Goal: Task Accomplishment & Management: Manage account settings

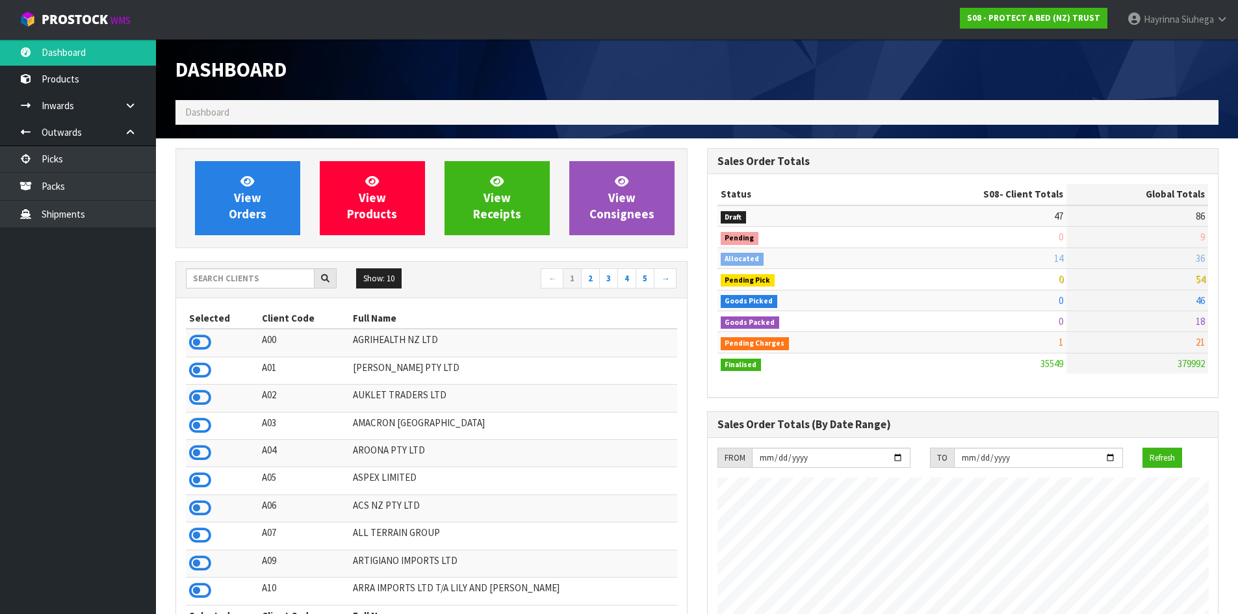
scroll to position [984, 531]
click at [270, 282] on input "text" at bounding box center [250, 278] width 129 height 20
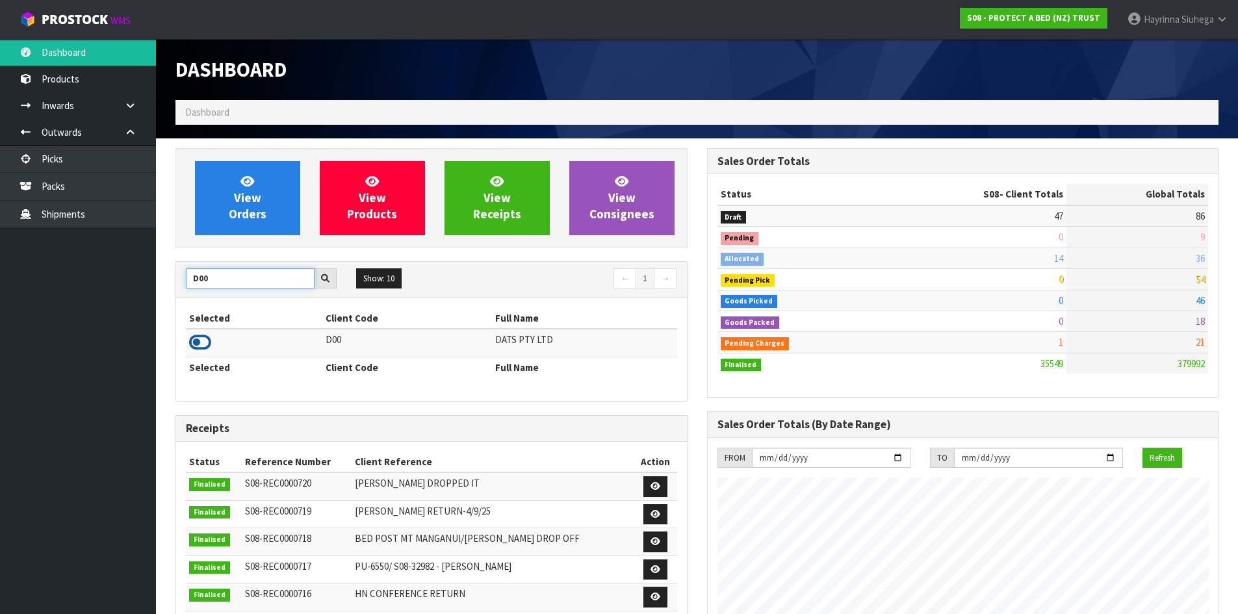
type input "D00"
click at [208, 340] on icon at bounding box center [200, 342] width 22 height 19
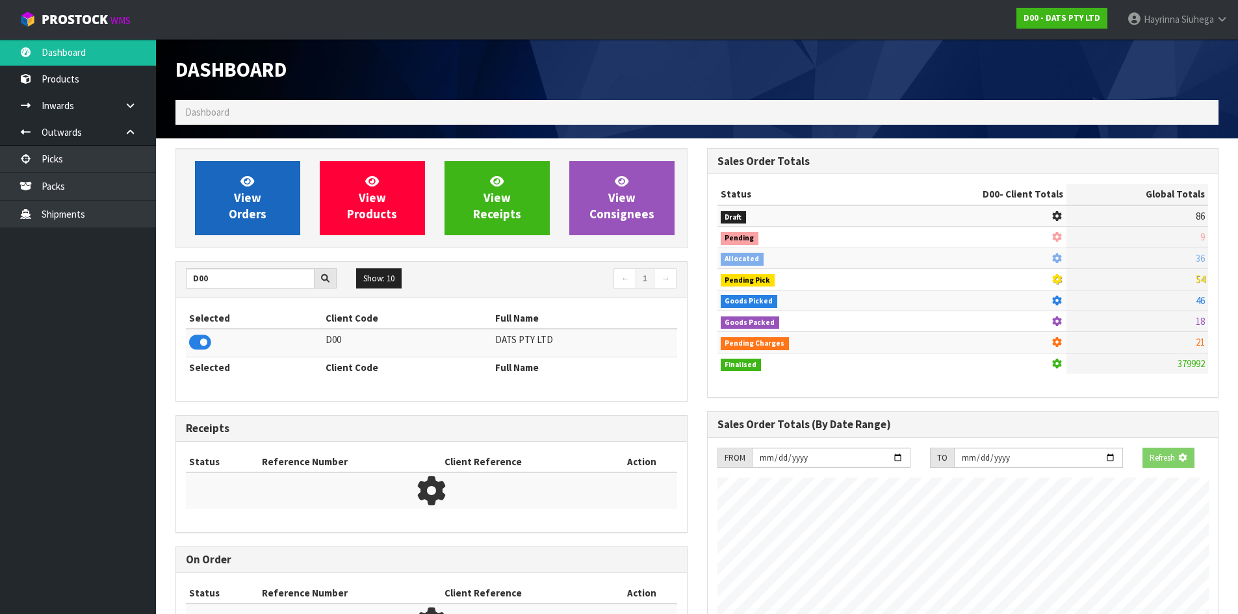
scroll to position [649007, 649286]
click at [240, 195] on span "View Orders" at bounding box center [248, 198] width 38 height 49
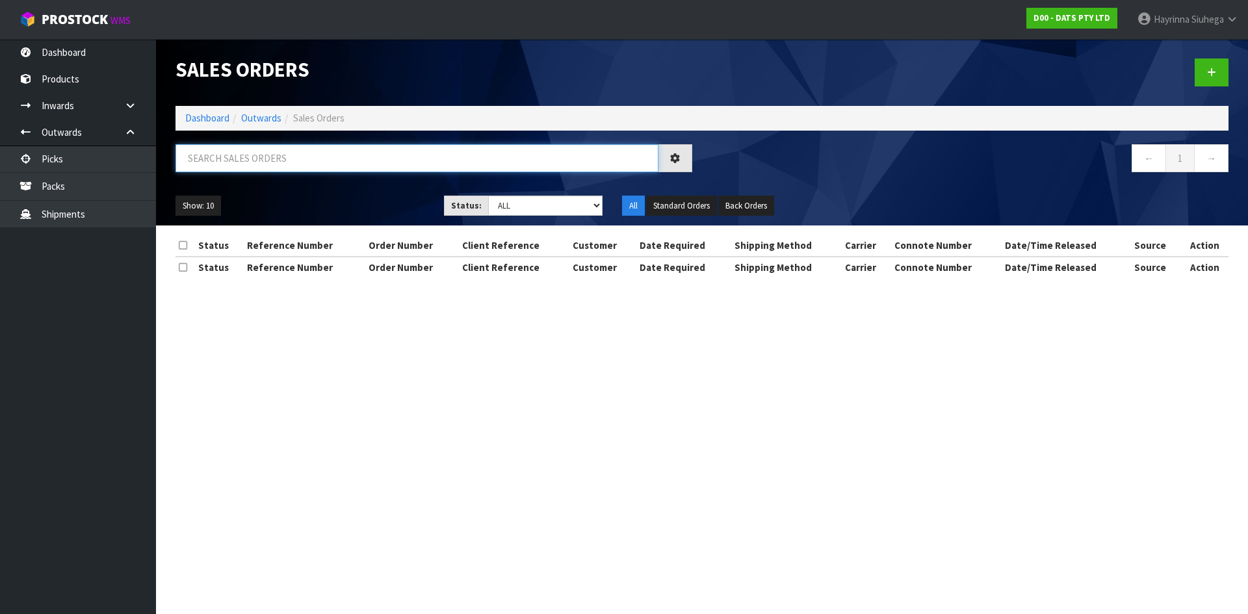
click at [269, 162] on input "text" at bounding box center [416, 158] width 483 height 28
type input "JOB-0410955"
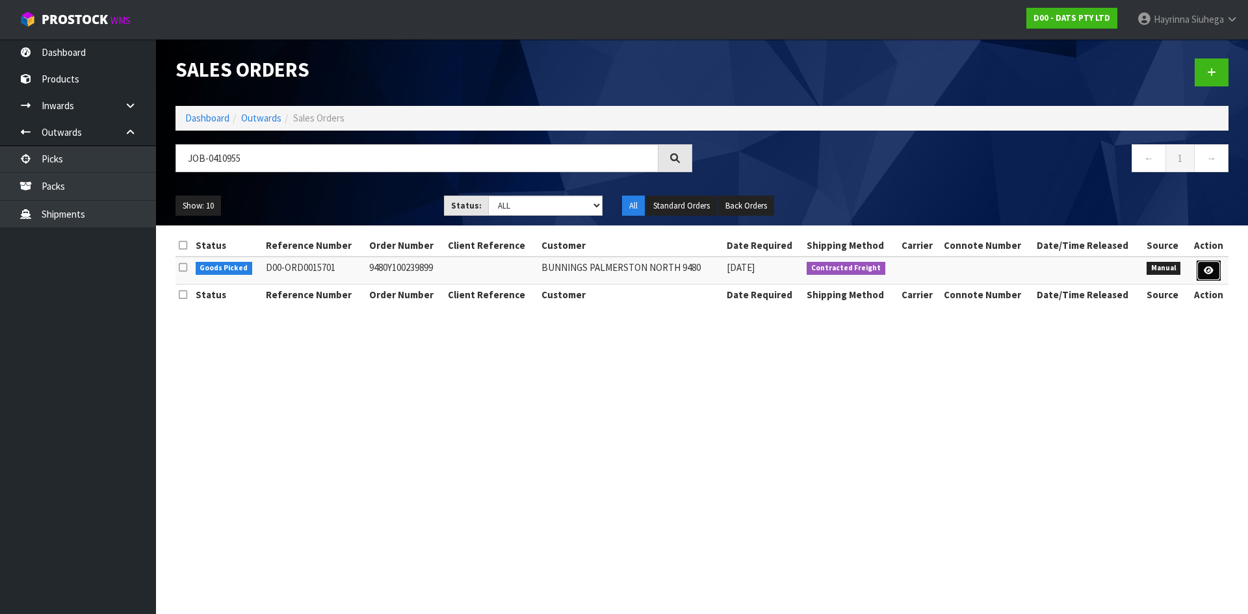
click at [1209, 268] on icon at bounding box center [1208, 270] width 10 height 8
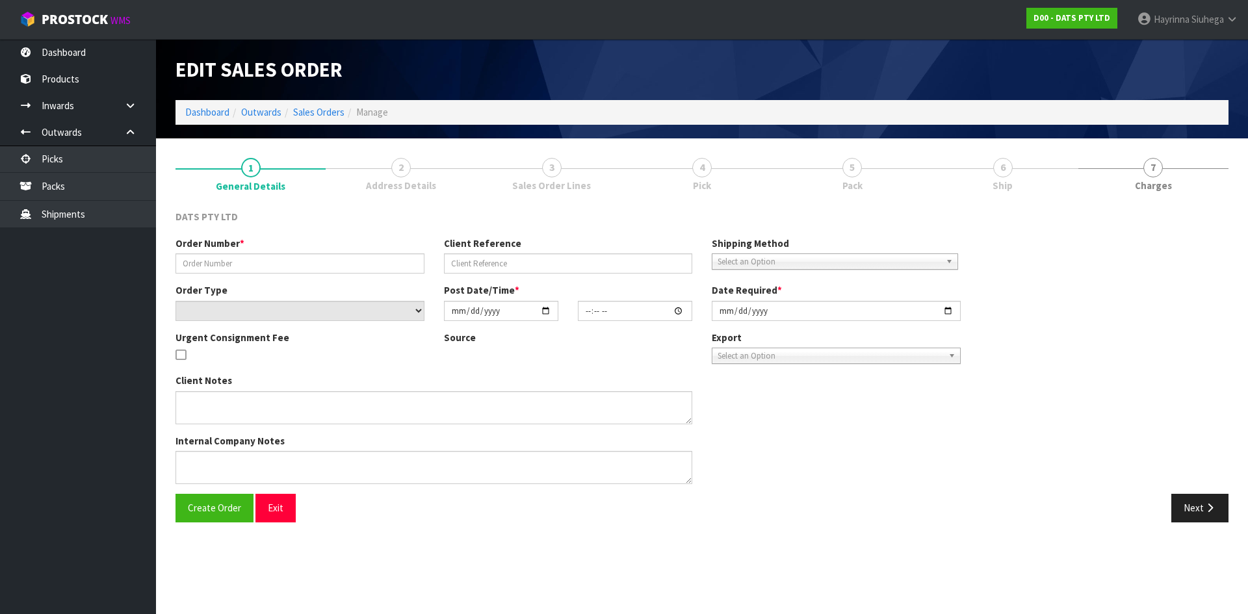
type input "9480Y100239899"
select select "number:0"
type input "[DATE]"
type input "09:23:00.000"
type input "[DATE]"
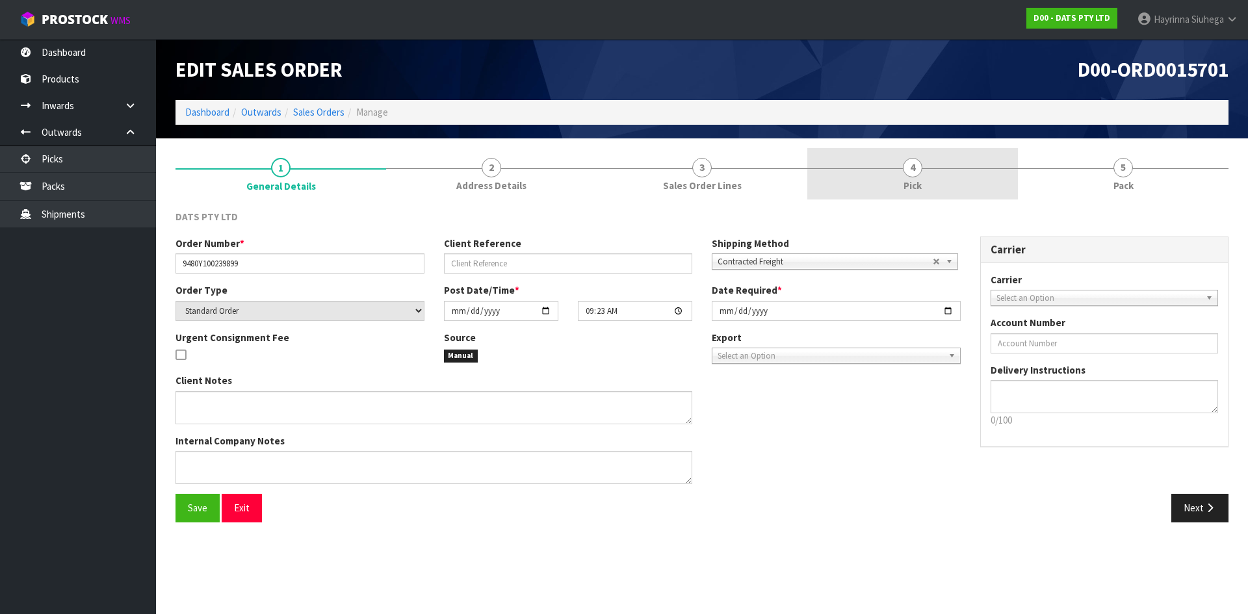
click at [978, 186] on link "4 Pick" at bounding box center [912, 173] width 211 height 51
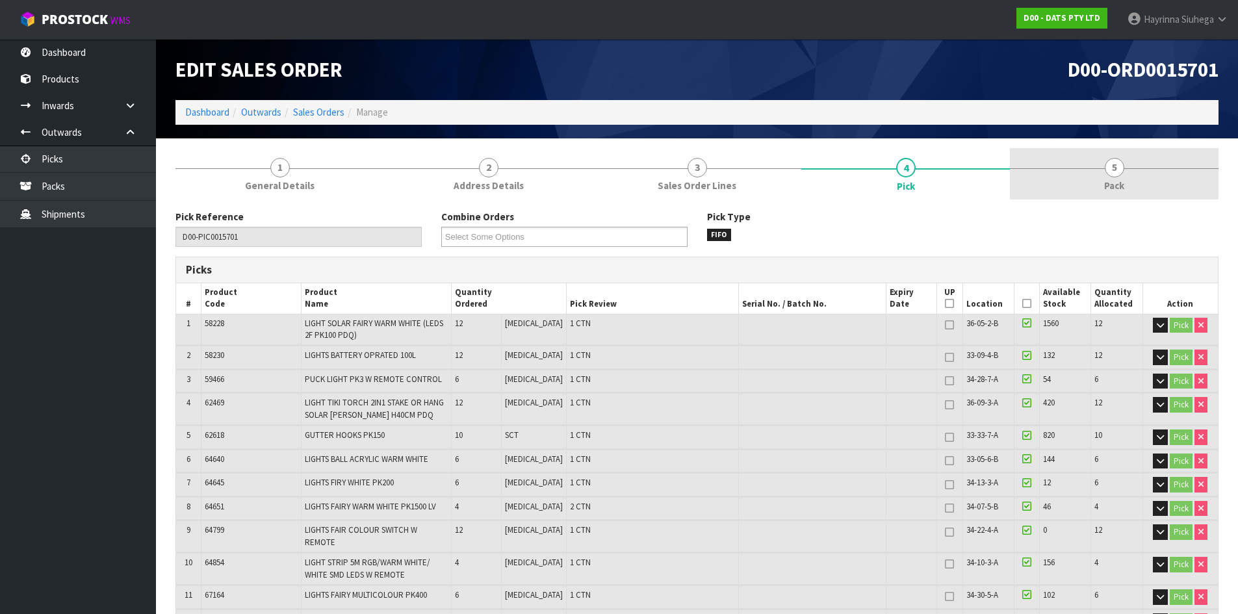
click at [1091, 180] on link "5 Pack" at bounding box center [1114, 173] width 209 height 51
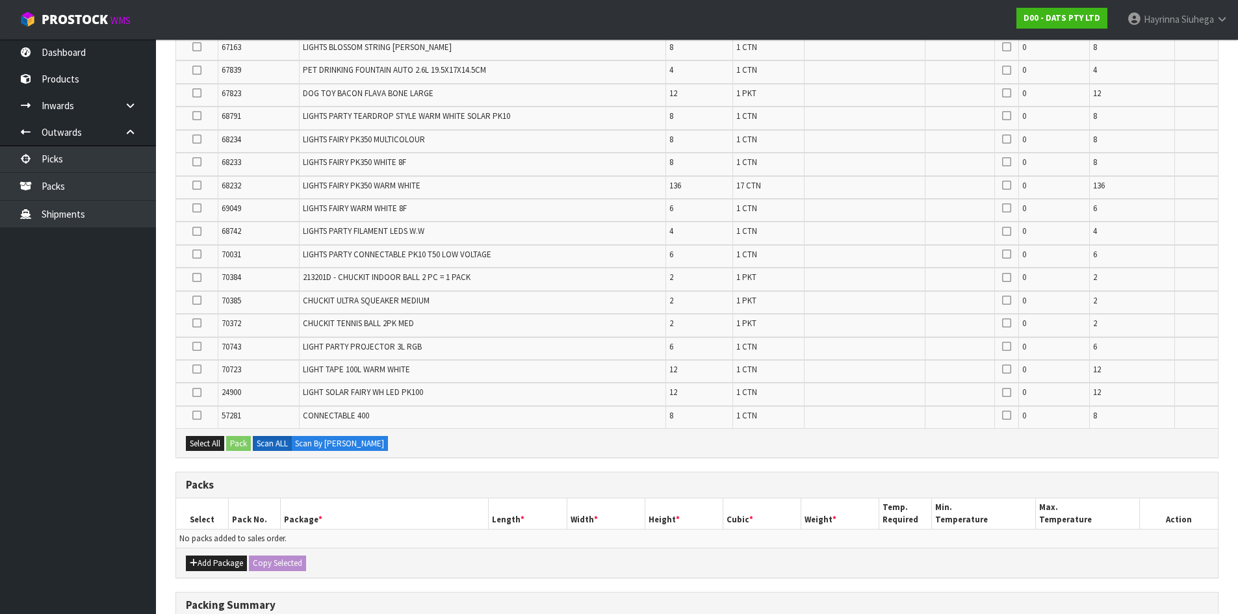
scroll to position [715, 0]
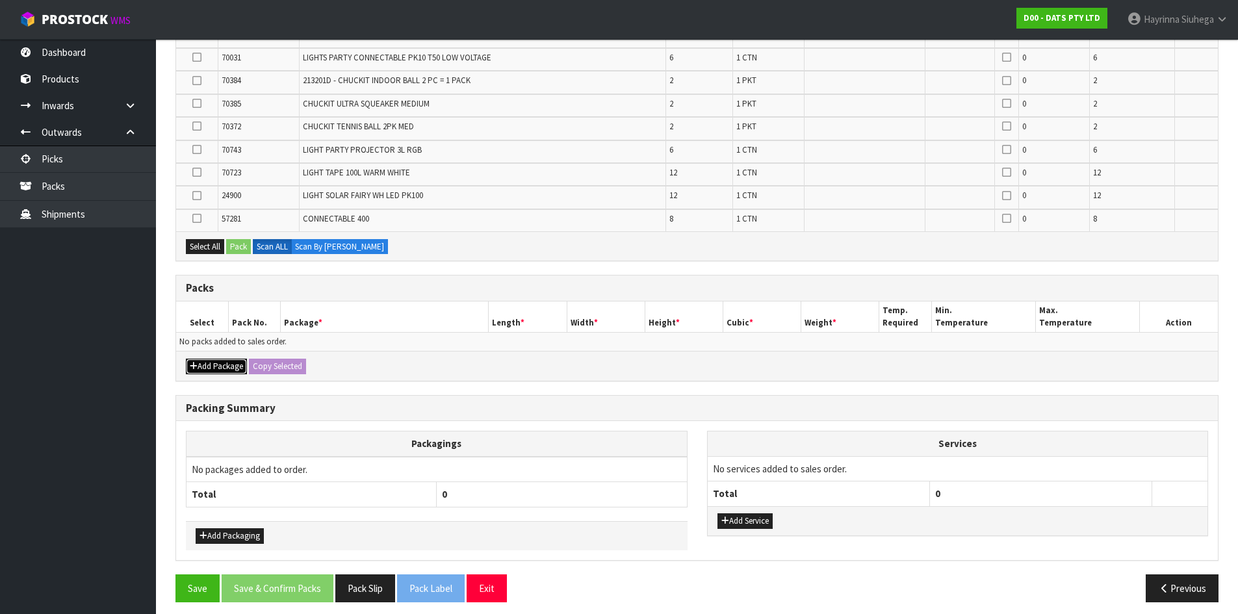
click at [225, 367] on button "Add Package" at bounding box center [216, 367] width 61 height 16
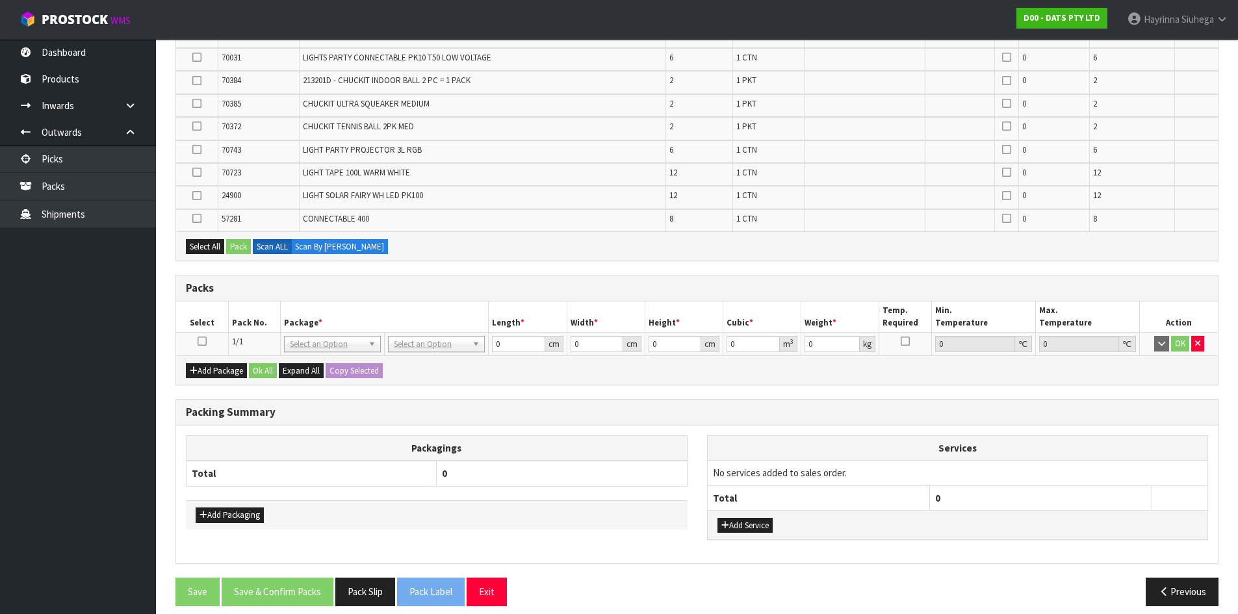
click at [201, 341] on icon at bounding box center [202, 341] width 9 height 1
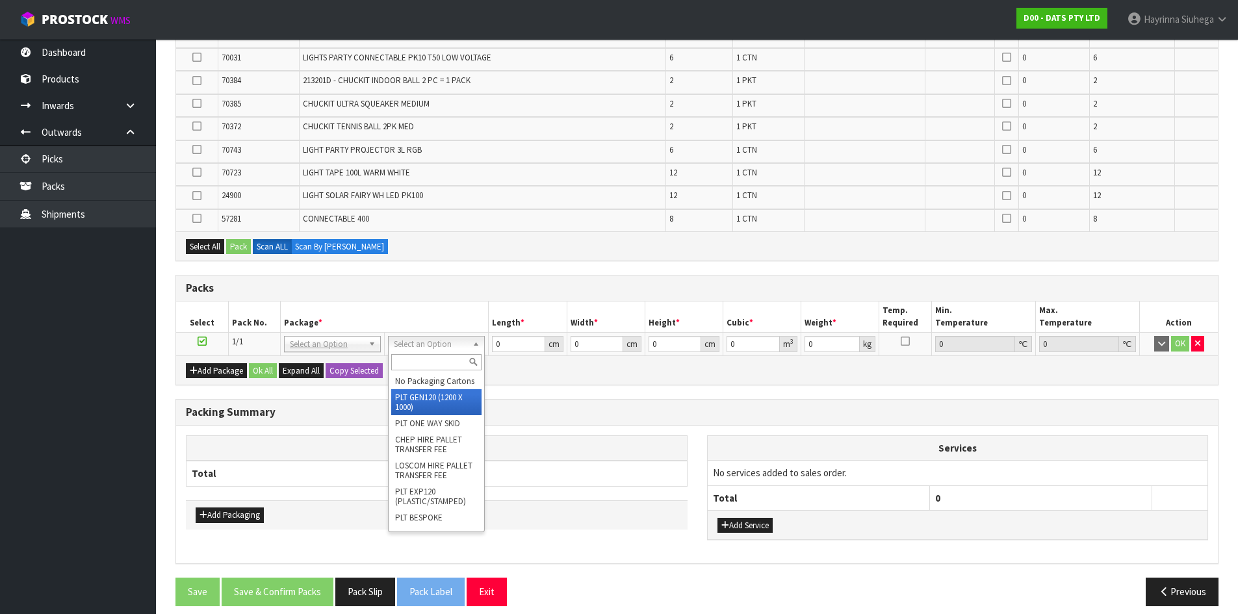
type input "120"
type input "100"
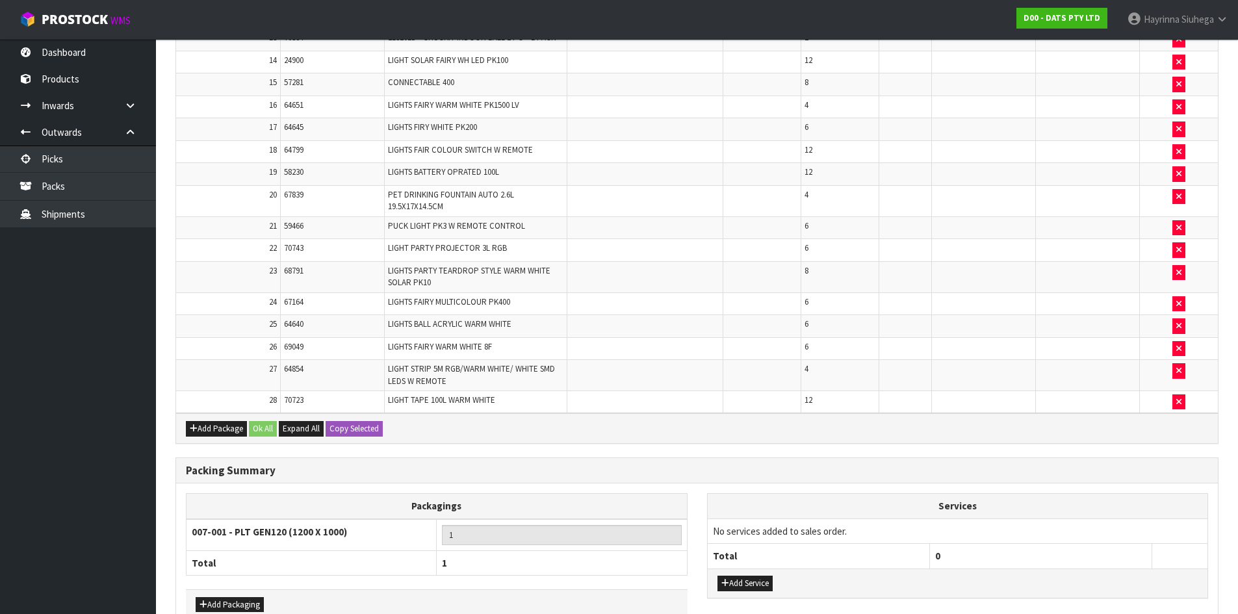
scroll to position [789, 0]
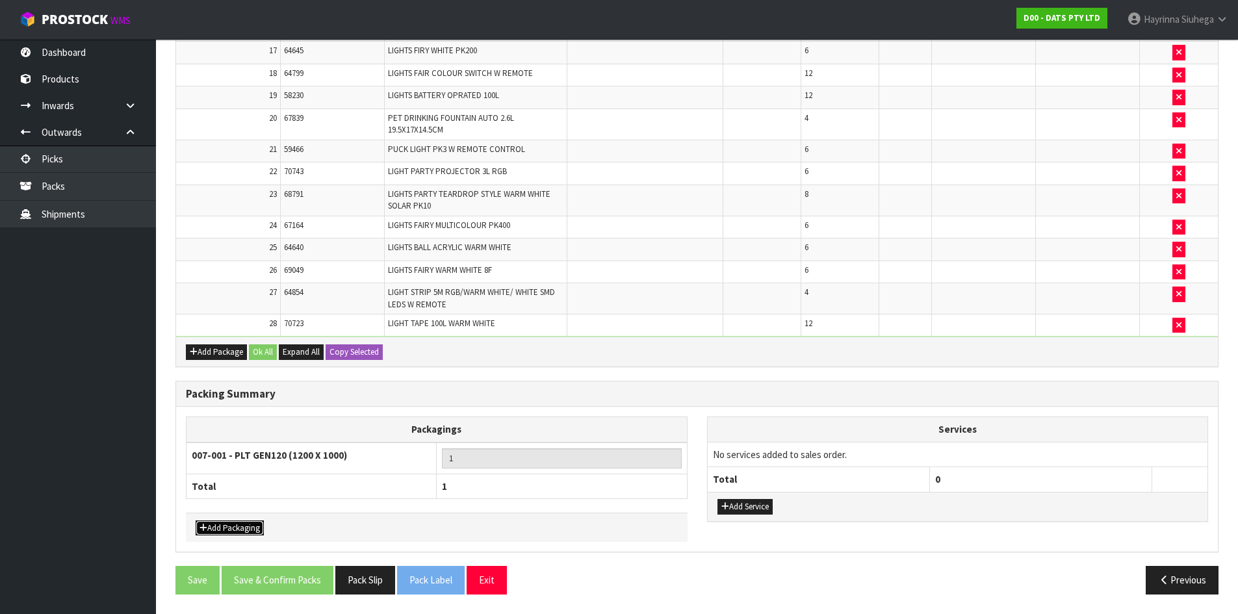
click at [253, 531] on button "Add Packaging" at bounding box center [230, 529] width 68 height 16
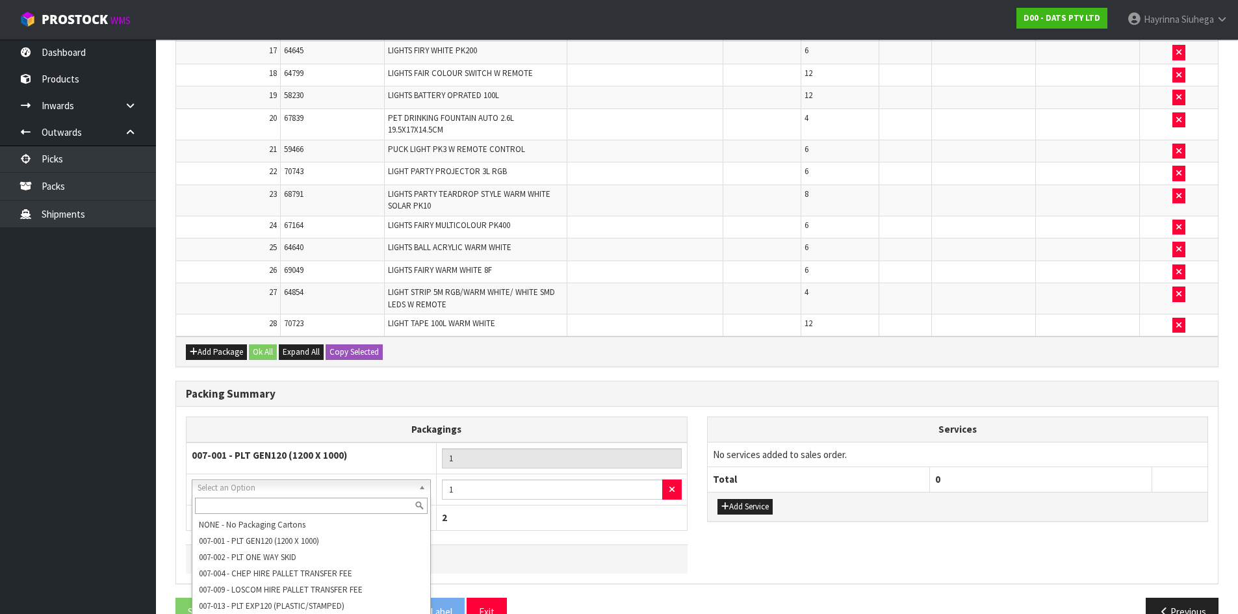
click at [307, 506] on input "text" at bounding box center [311, 506] width 233 height 16
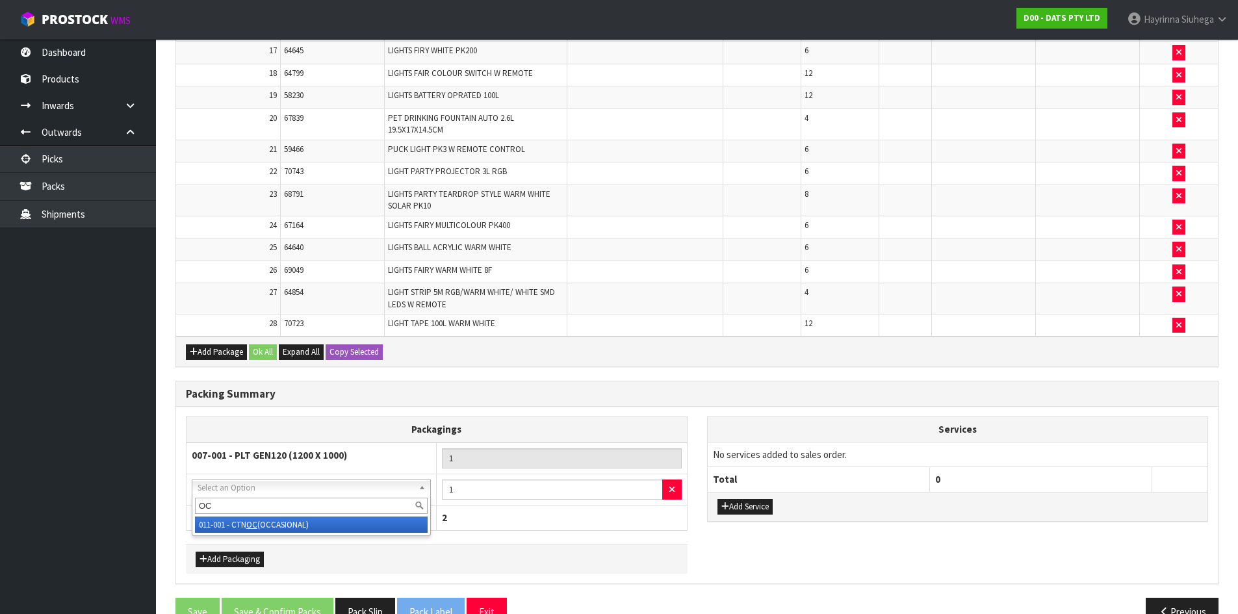
type input "OC"
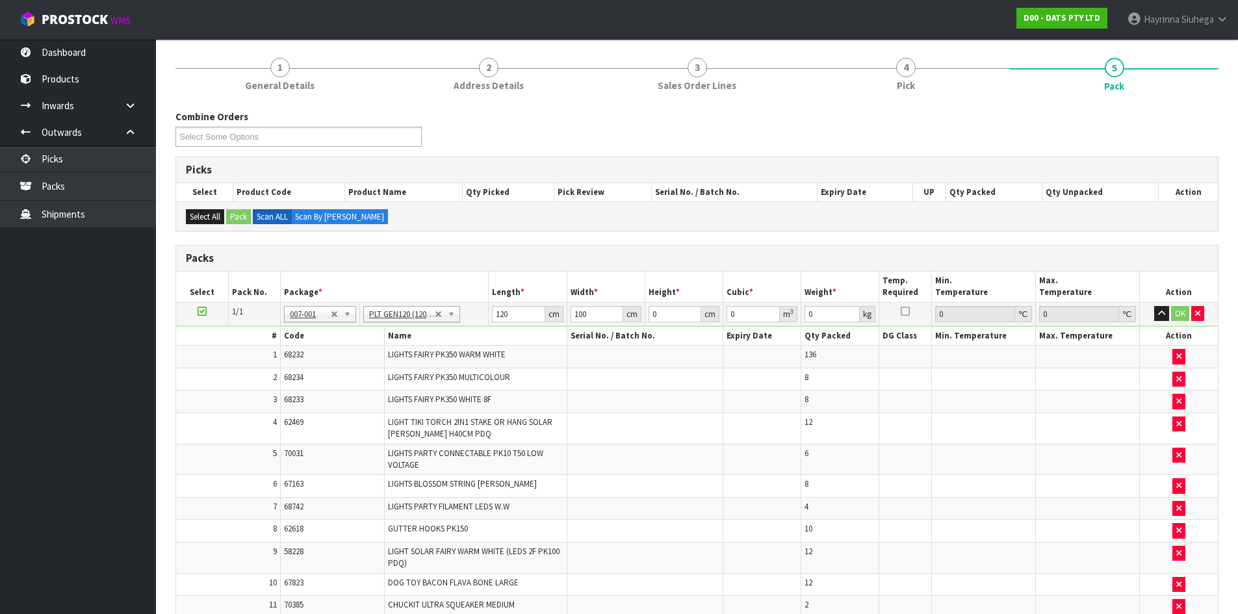
scroll to position [74, 0]
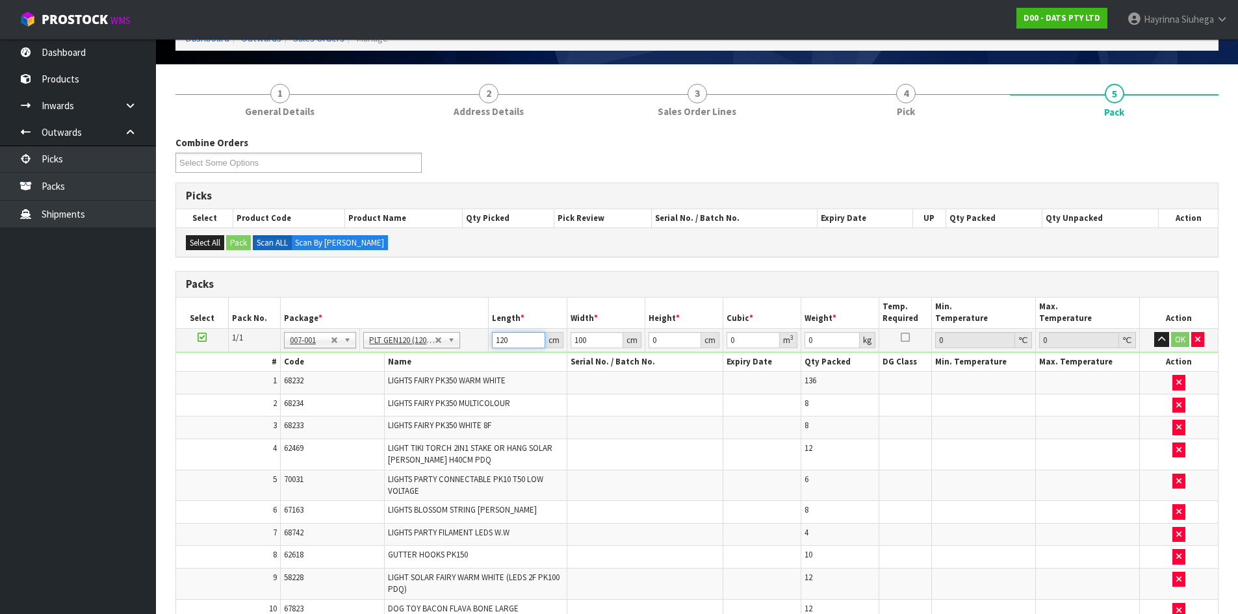
click at [502, 344] on input "120" at bounding box center [518, 340] width 53 height 16
click at [502, 343] on input "120" at bounding box center [518, 340] width 53 height 16
type input "123"
type input "117"
type input "1"
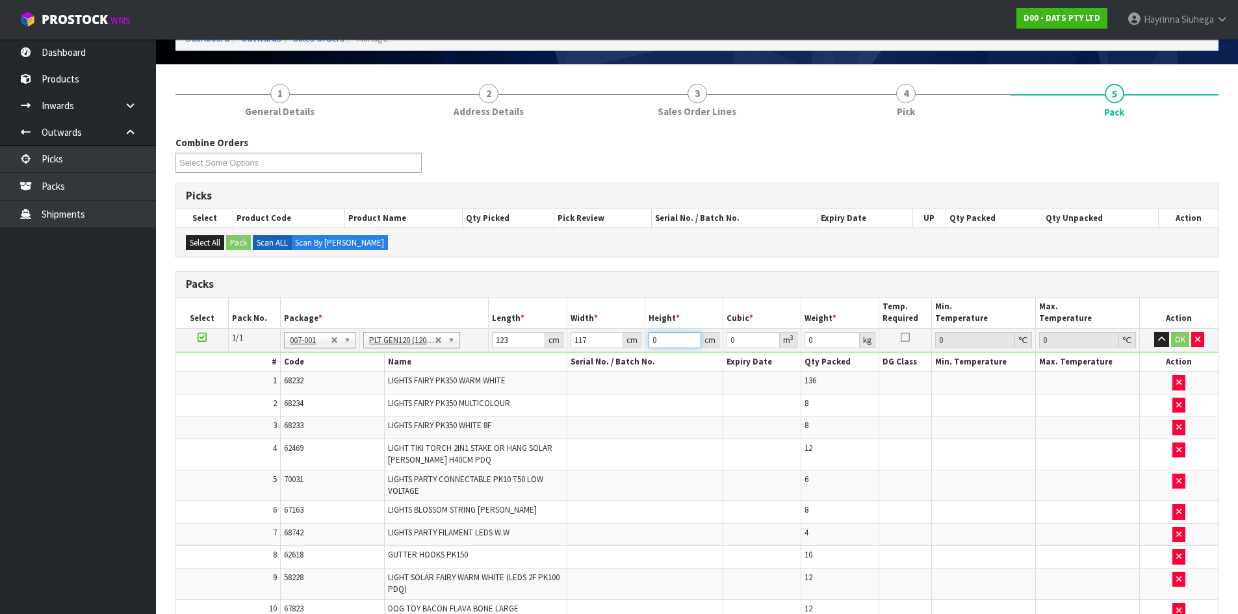
type input "0.014391"
type input "14"
type input "0.201474"
type input "149"
type input "2.144259"
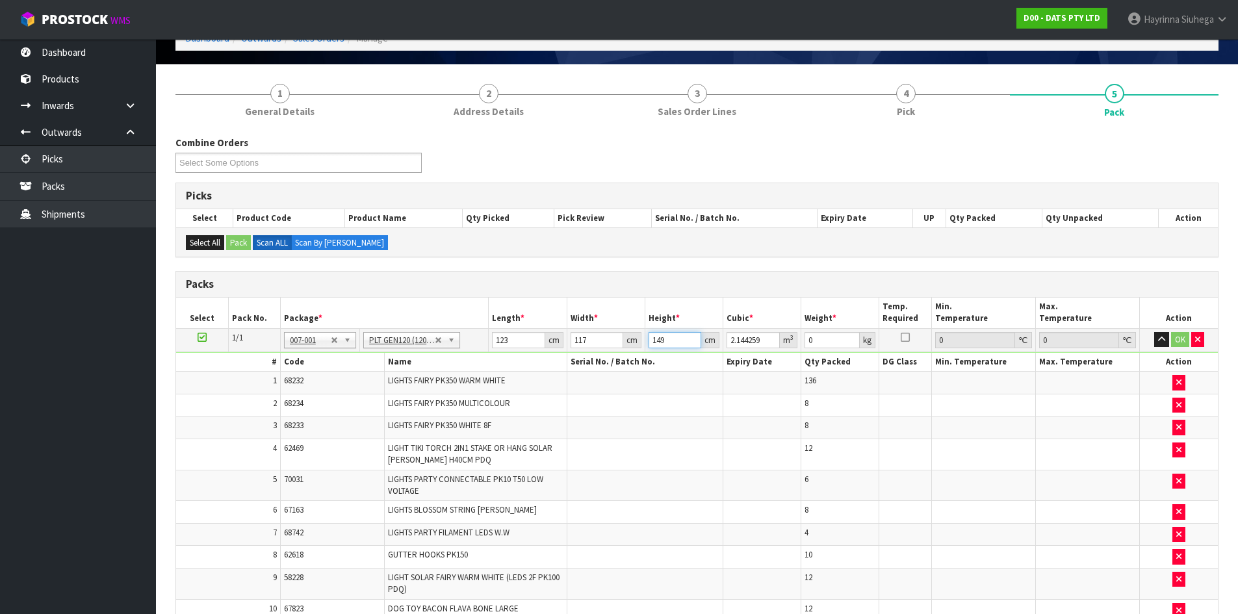
type input "149"
type input "192"
click at [1185, 339] on button "OK" at bounding box center [1180, 340] width 18 height 16
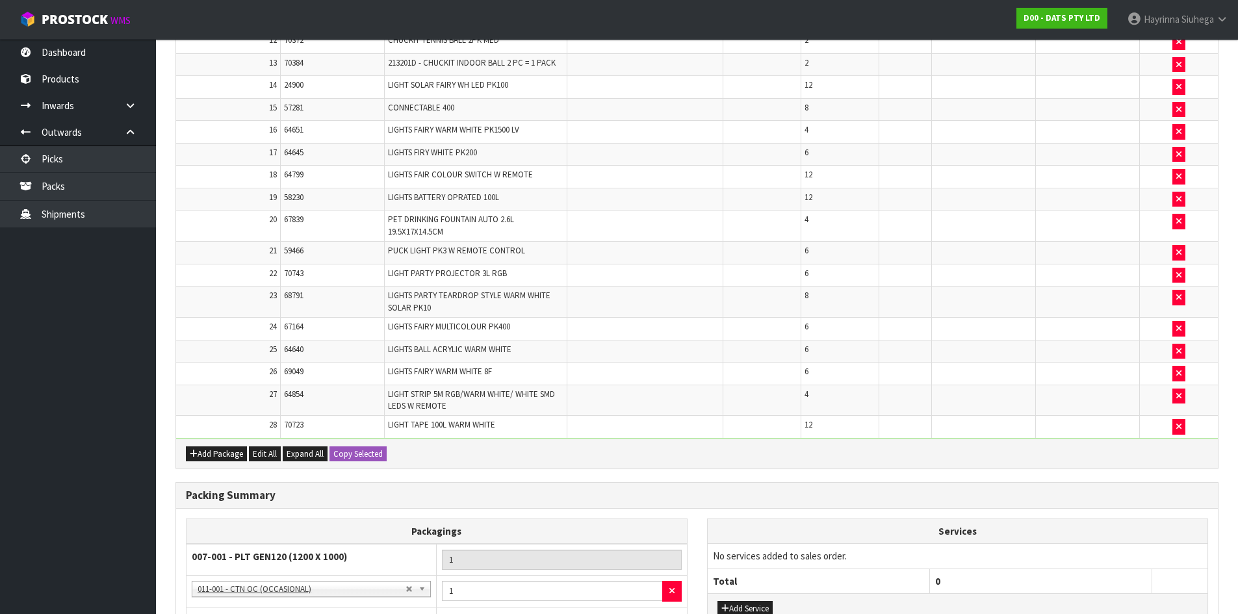
scroll to position [819, 0]
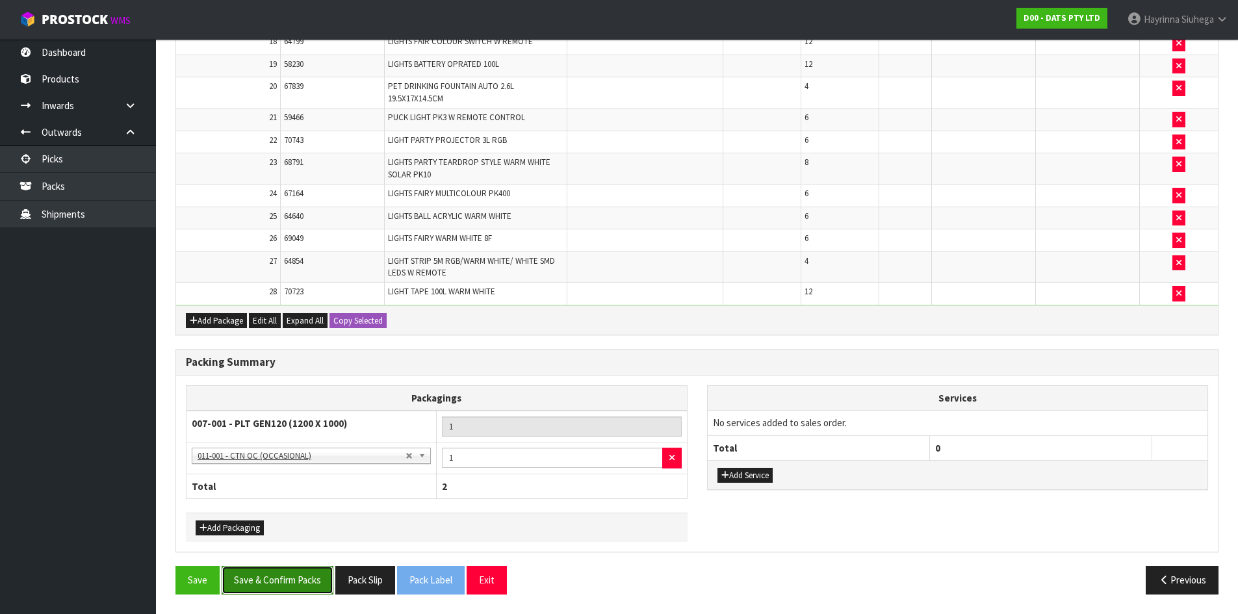
click at [291, 576] on button "Save & Confirm Packs" at bounding box center [278, 580] width 112 height 28
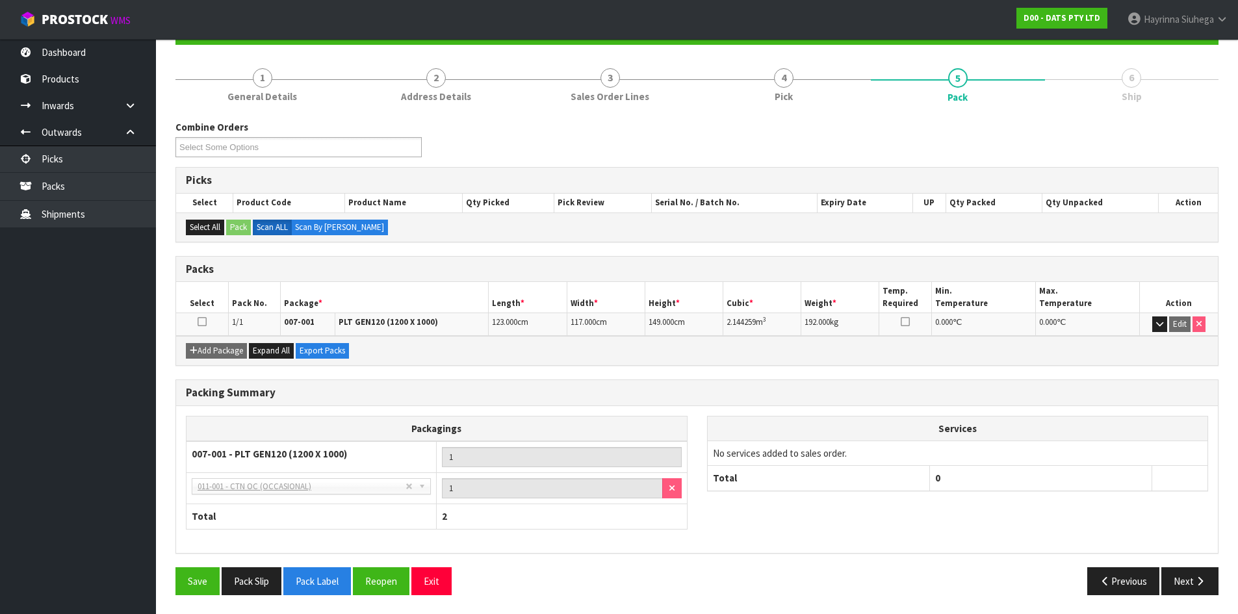
scroll to position [137, 0]
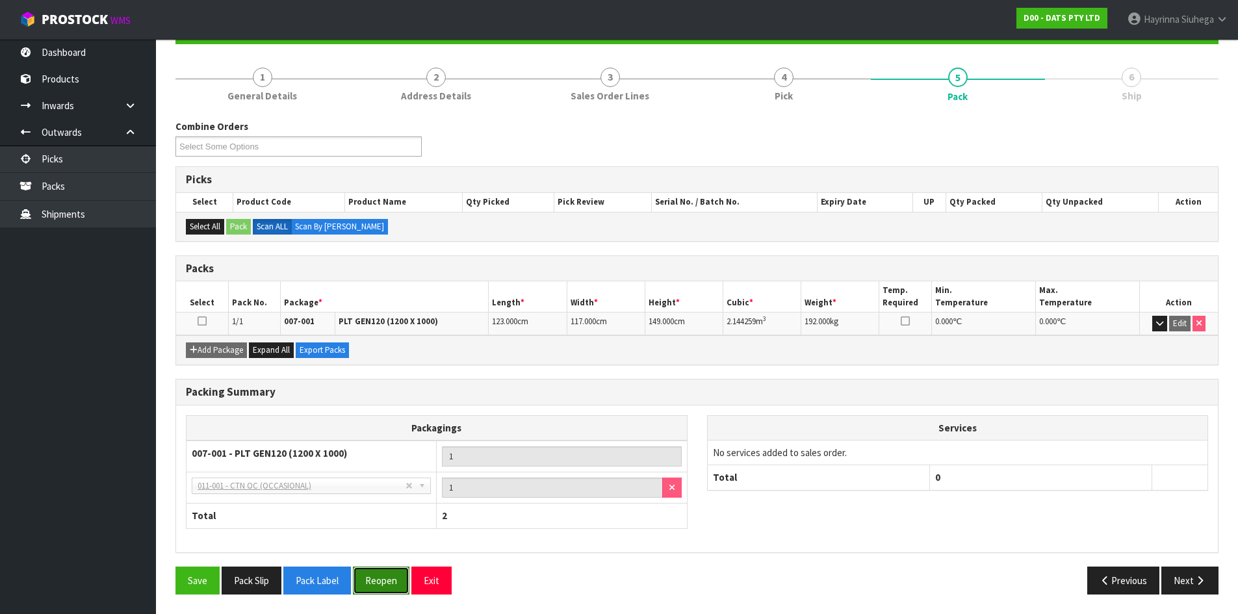
click at [389, 583] on button "Reopen" at bounding box center [381, 581] width 57 height 28
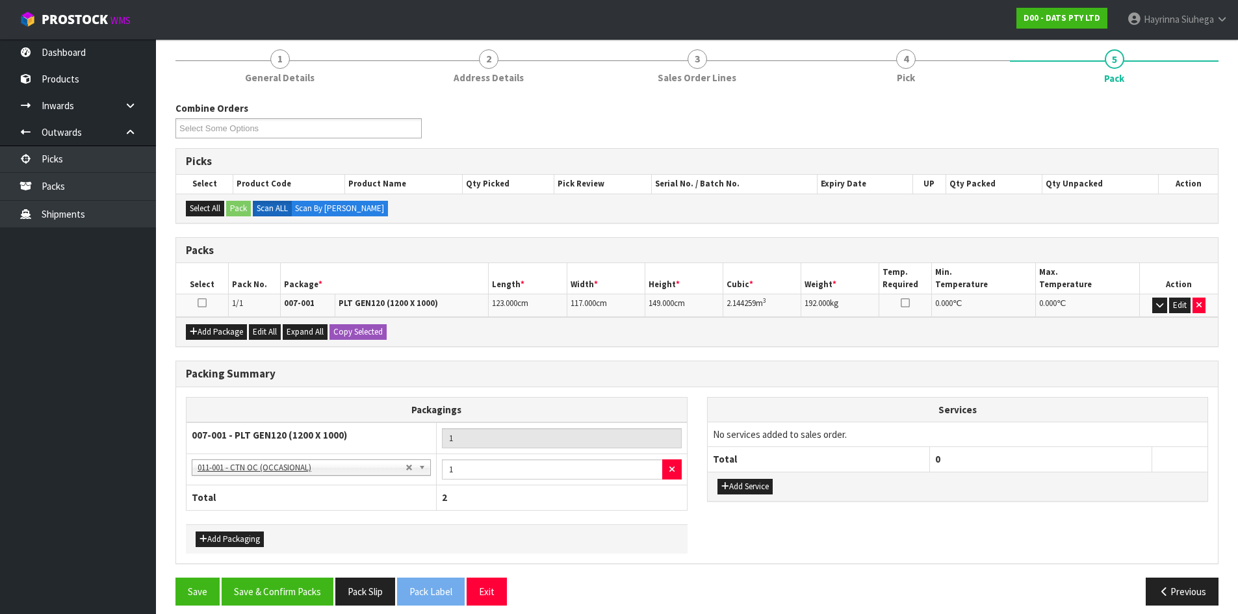
scroll to position [166, 0]
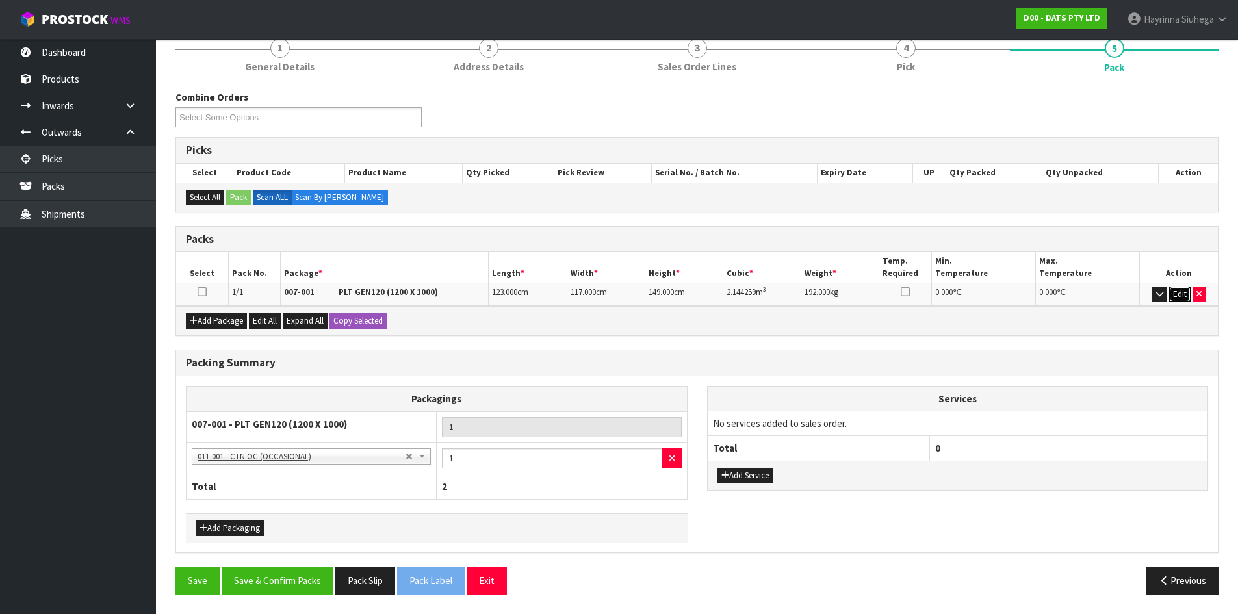
click at [1176, 296] on button "Edit" at bounding box center [1179, 295] width 21 height 16
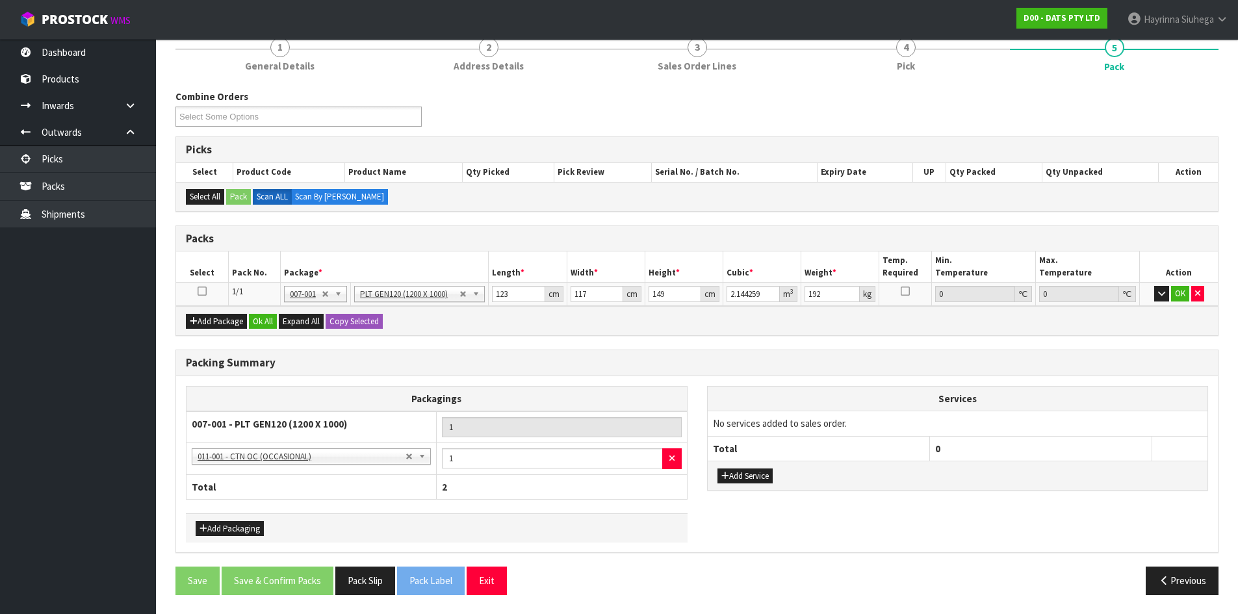
scroll to position [168, 0]
click at [806, 300] on input "192" at bounding box center [831, 293] width 55 height 16
type input "202"
click at [1179, 296] on button "OK" at bounding box center [1180, 293] width 18 height 16
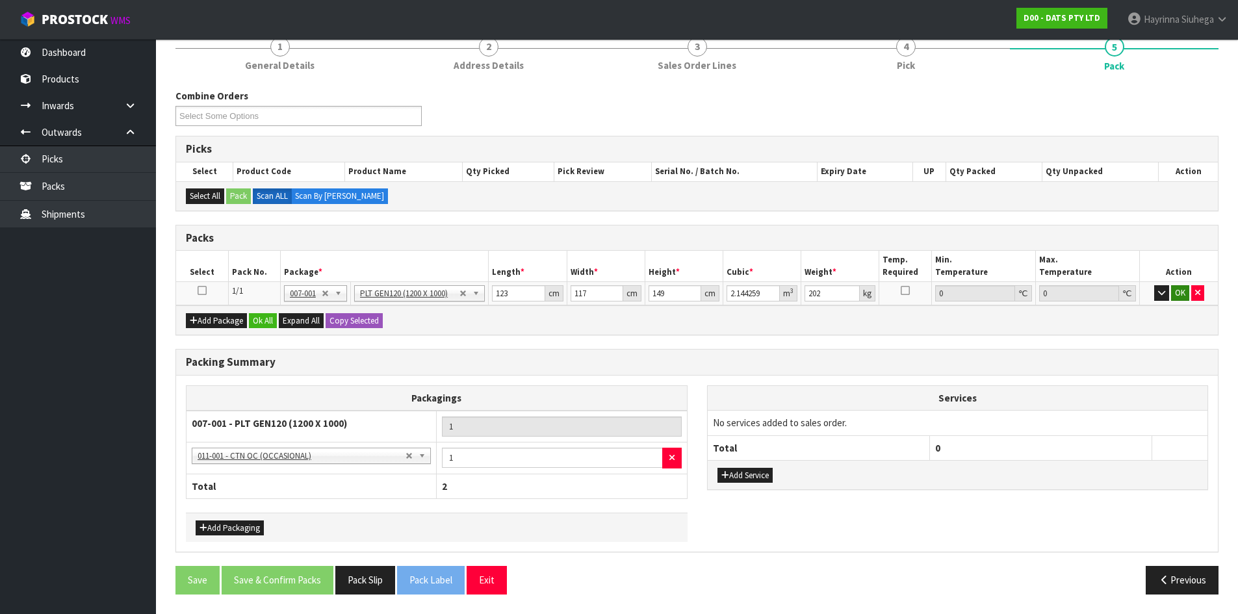
scroll to position [166, 0]
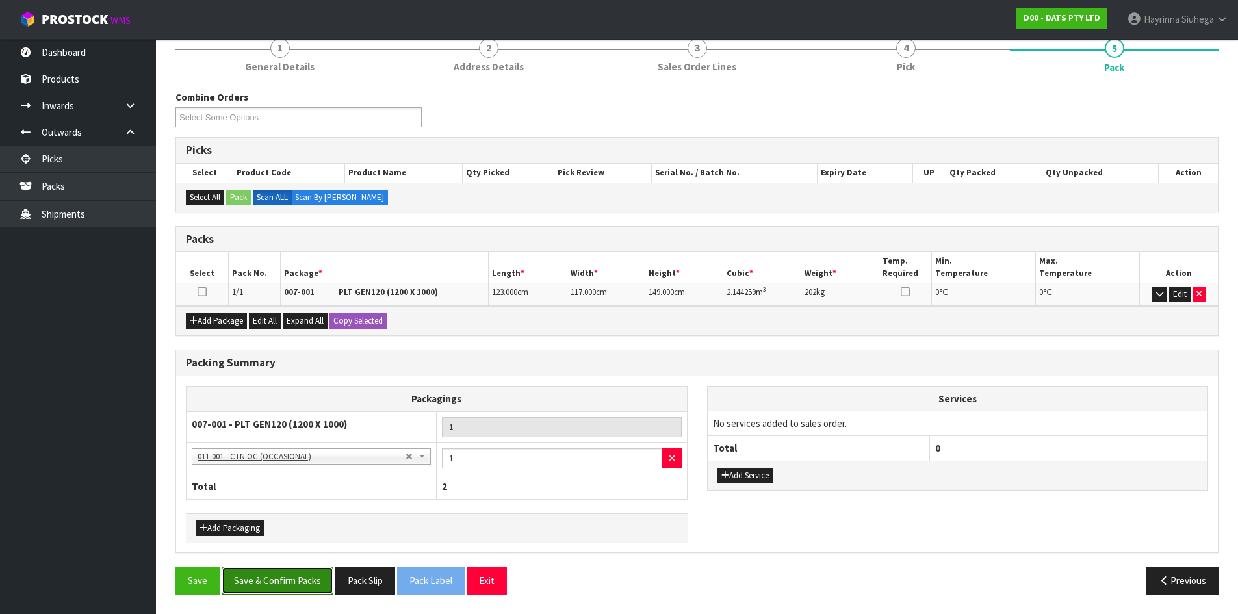
click at [280, 576] on button "Save & Confirm Packs" at bounding box center [278, 581] width 112 height 28
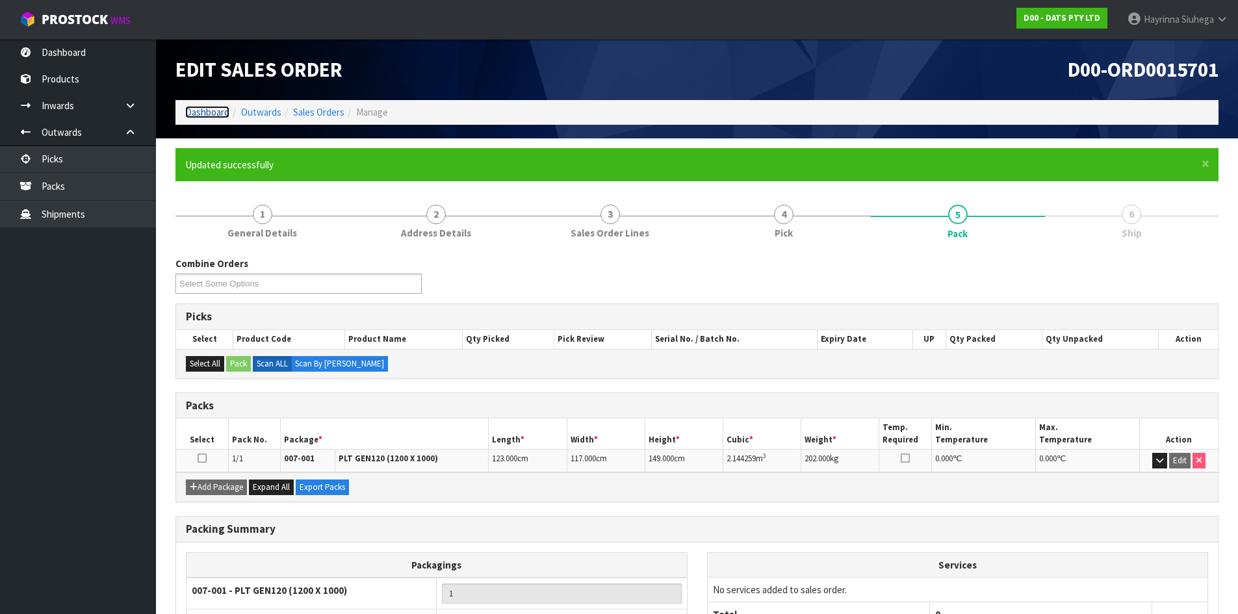
click at [218, 110] on link "Dashboard" at bounding box center [207, 112] width 44 height 12
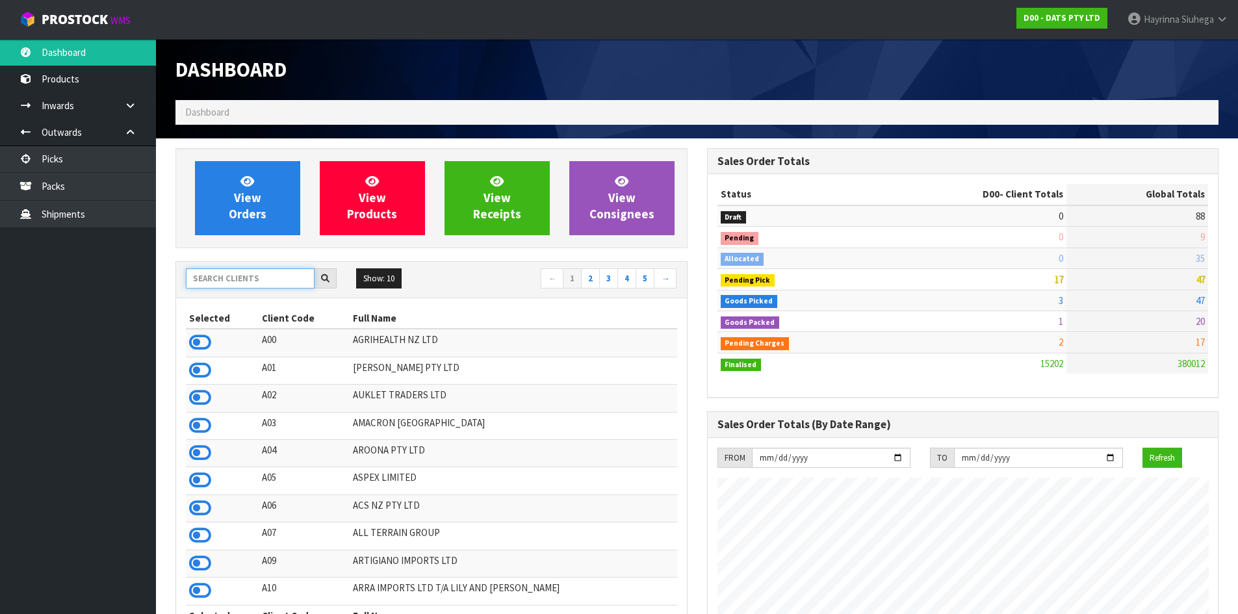
click at [276, 280] on input "text" at bounding box center [250, 278] width 129 height 20
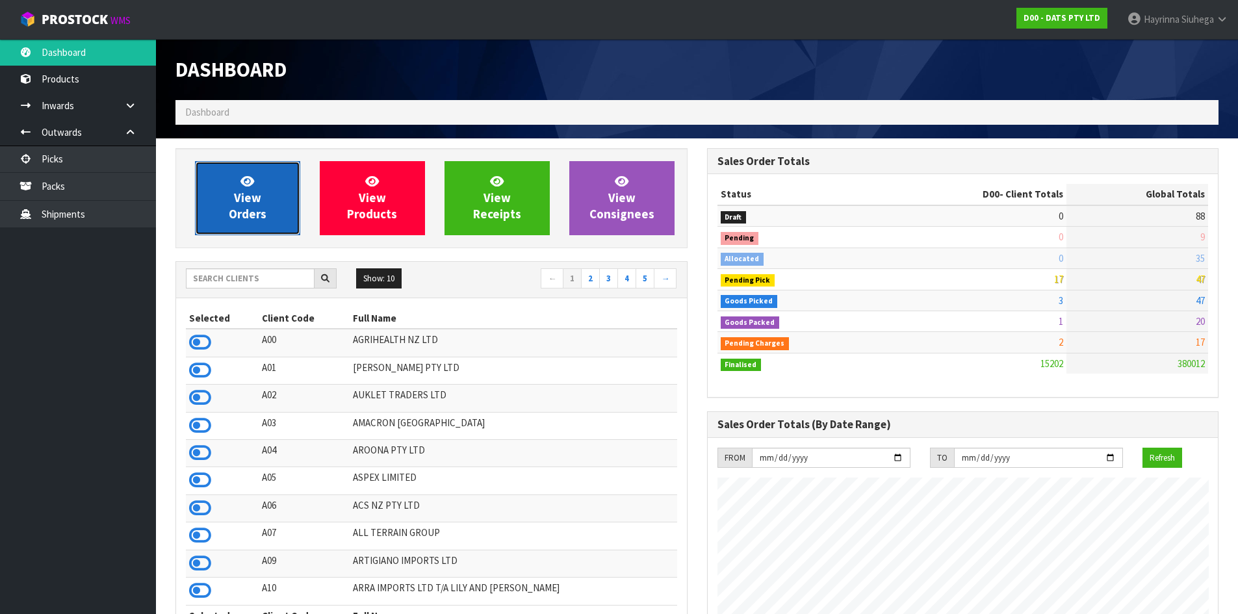
click at [250, 180] on icon at bounding box center [247, 181] width 14 height 12
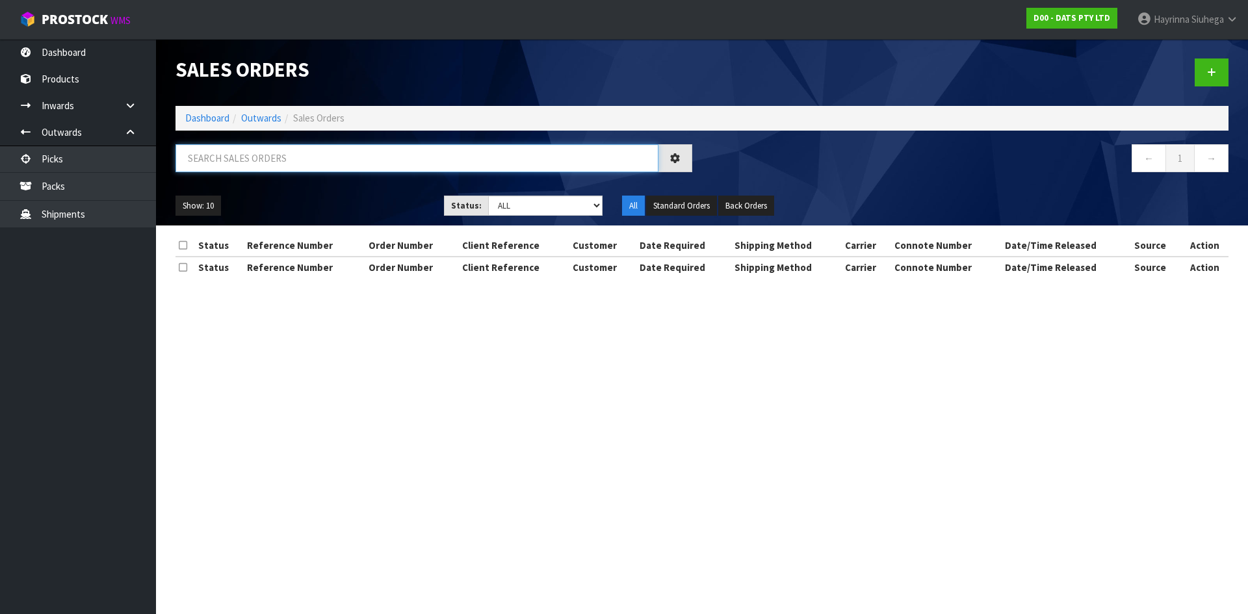
click at [235, 147] on input "text" at bounding box center [416, 158] width 483 height 28
type input "JOB-0410950"
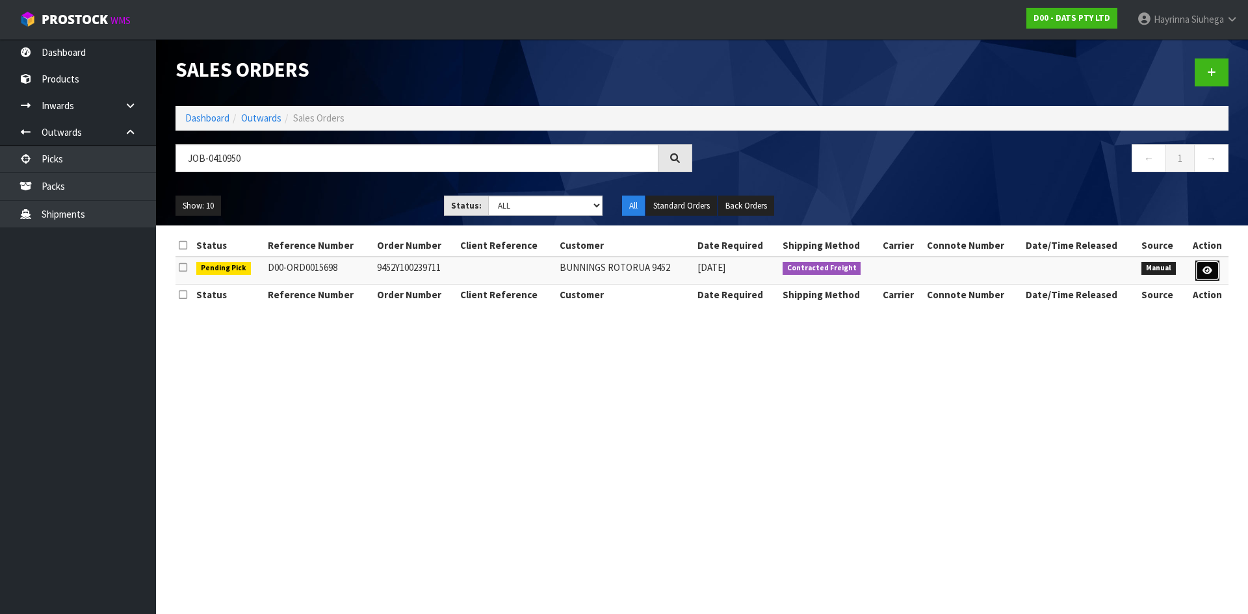
click at [1207, 265] on link at bounding box center [1207, 271] width 24 height 21
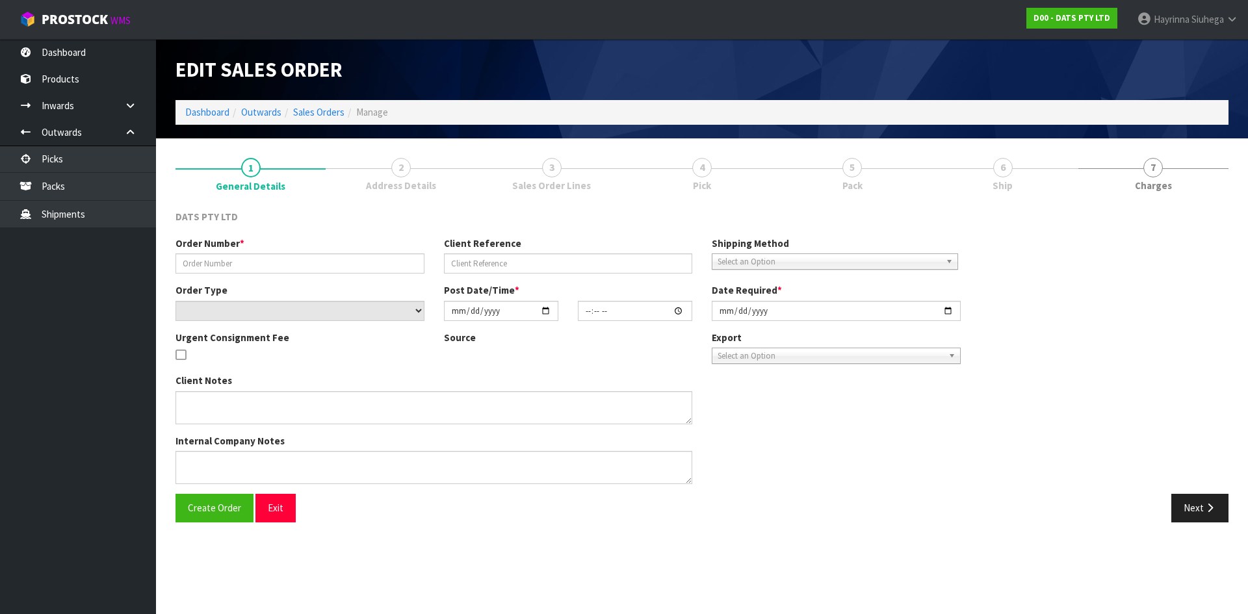
type input "9452Y100239711"
select select "number:0"
type input "[DATE]"
type input "09:13:00.000"
type input "[DATE]"
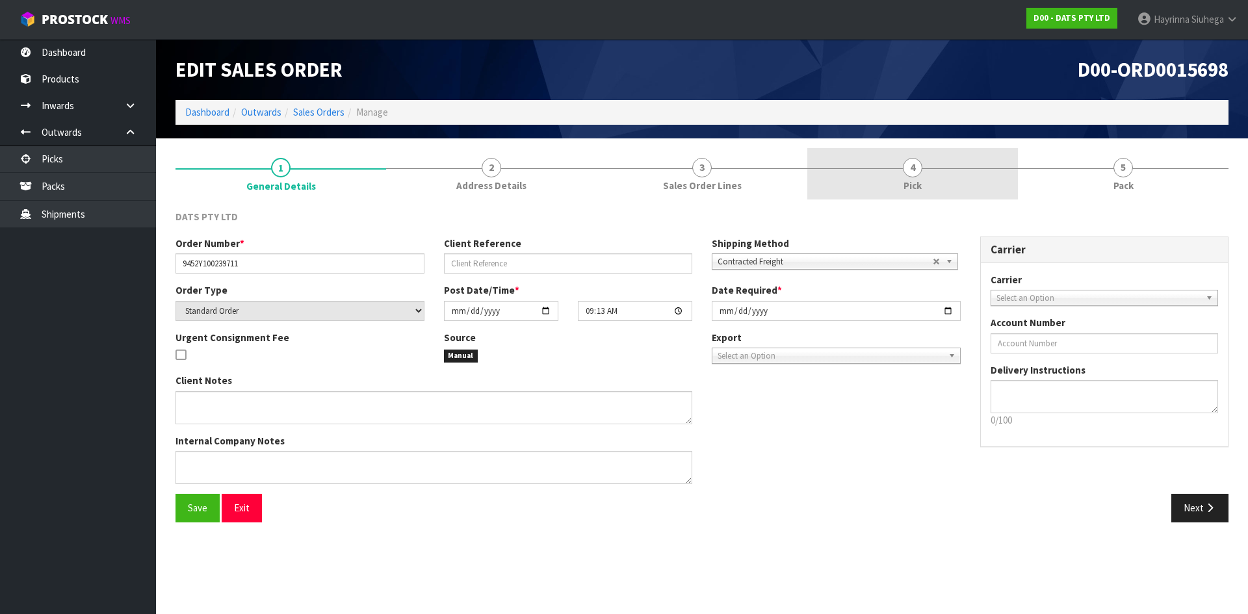
click at [927, 150] on link "4 Pick" at bounding box center [912, 173] width 211 height 51
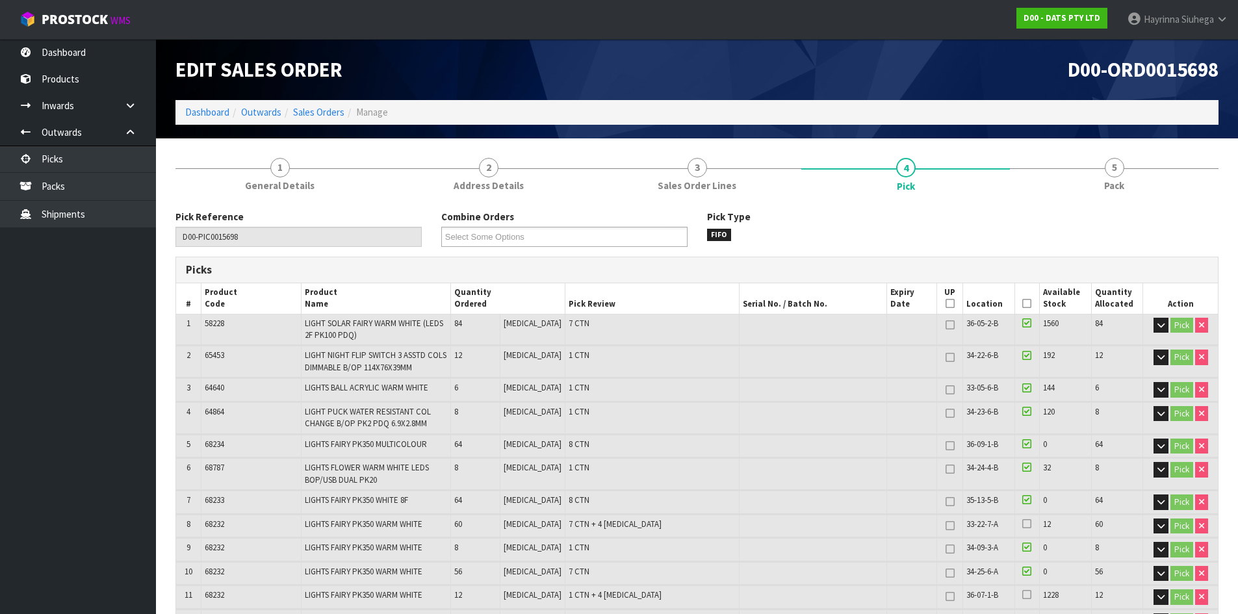
scroll to position [65, 0]
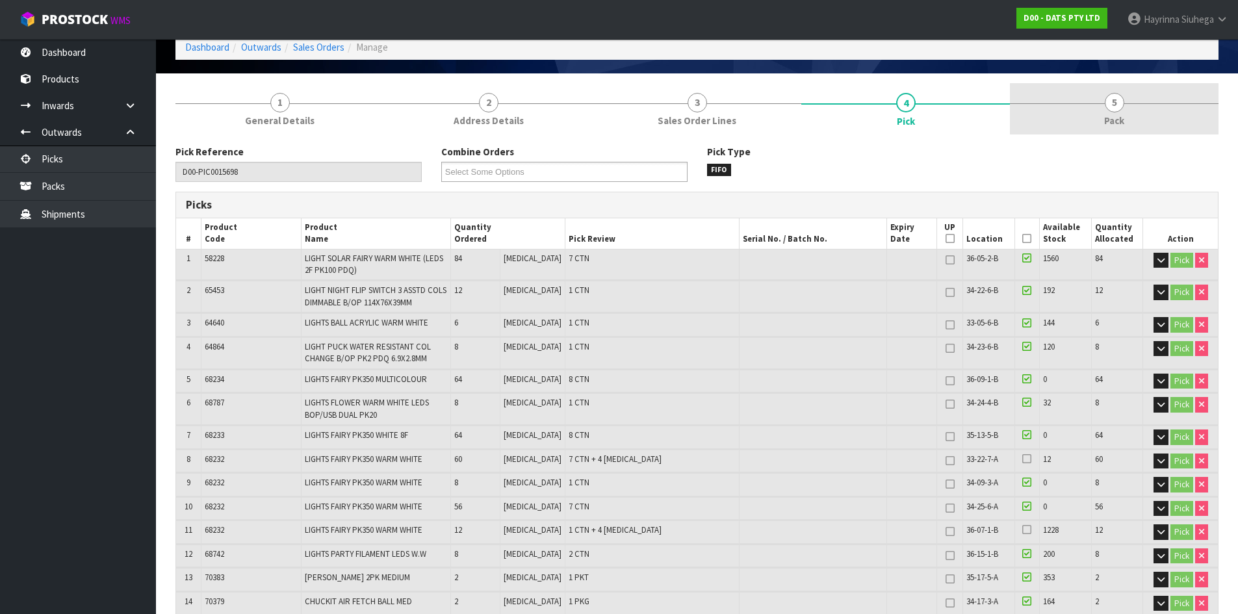
click at [1127, 119] on link "5 Pack" at bounding box center [1114, 108] width 209 height 51
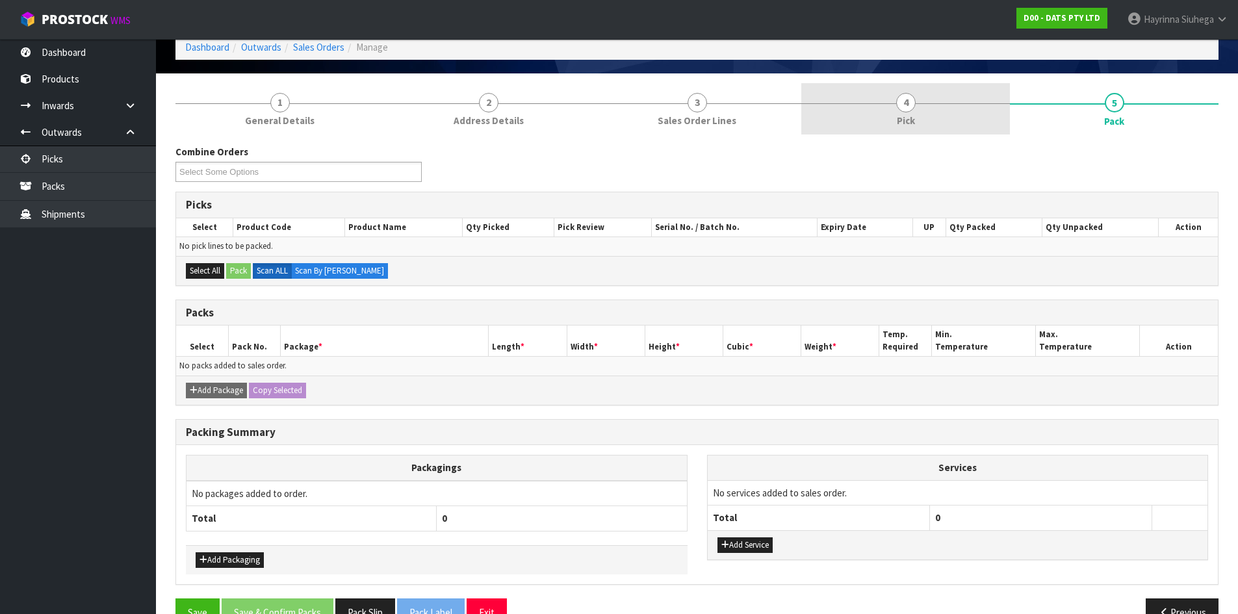
click at [897, 120] on span "Pick" at bounding box center [906, 121] width 18 height 14
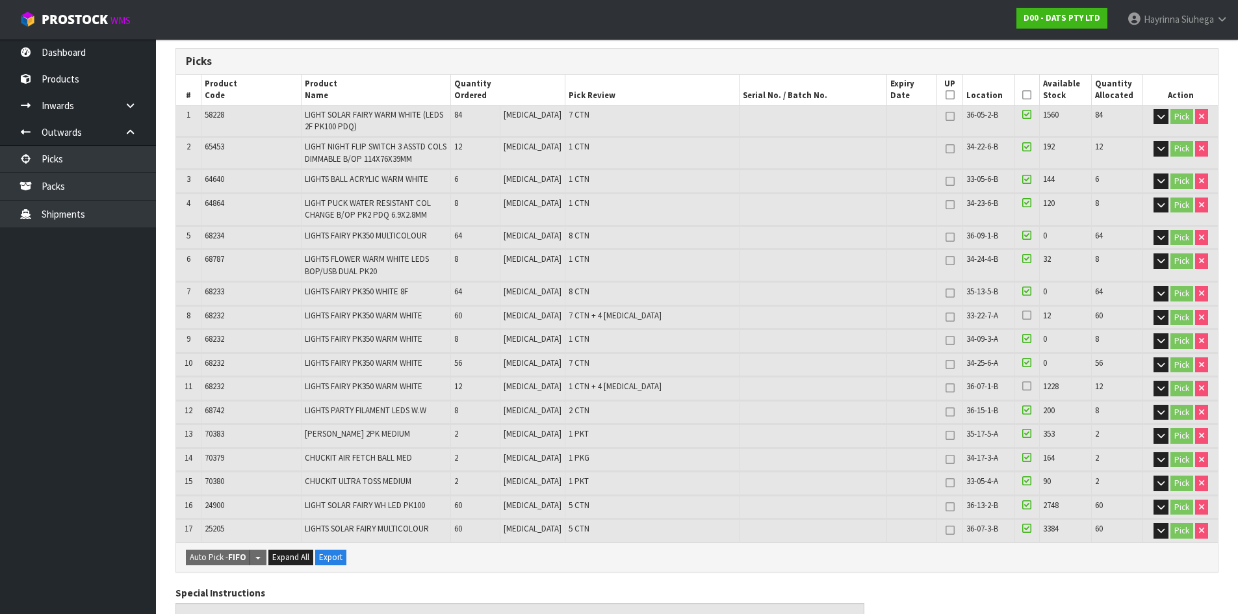
scroll to position [130, 0]
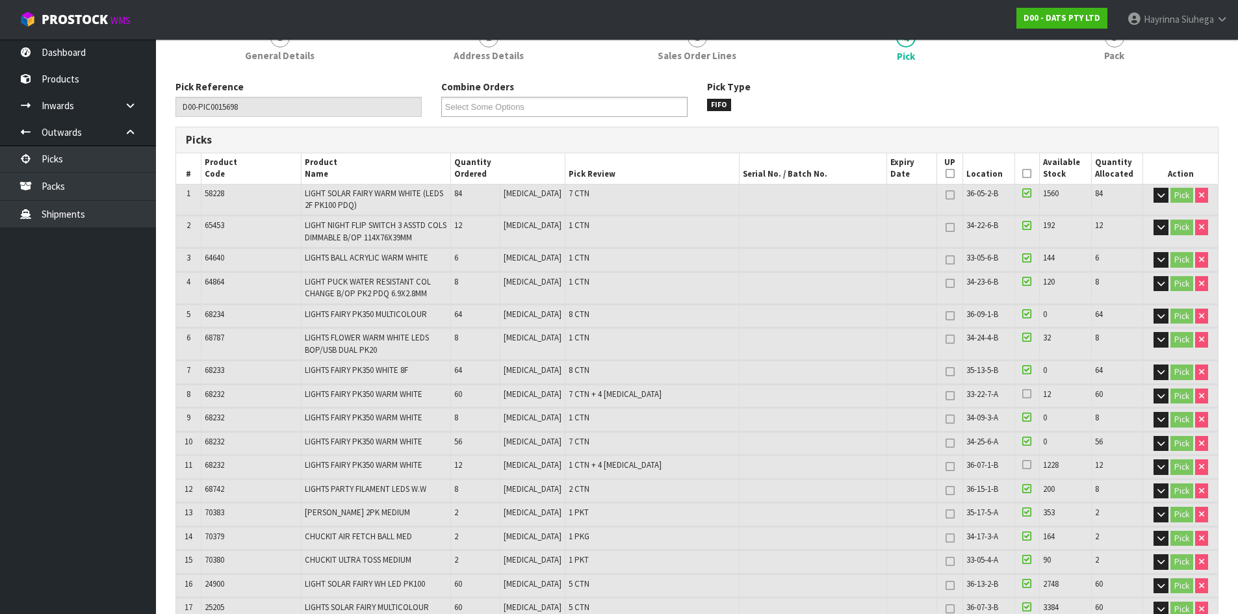
click at [1022, 174] on icon at bounding box center [1026, 174] width 9 height 1
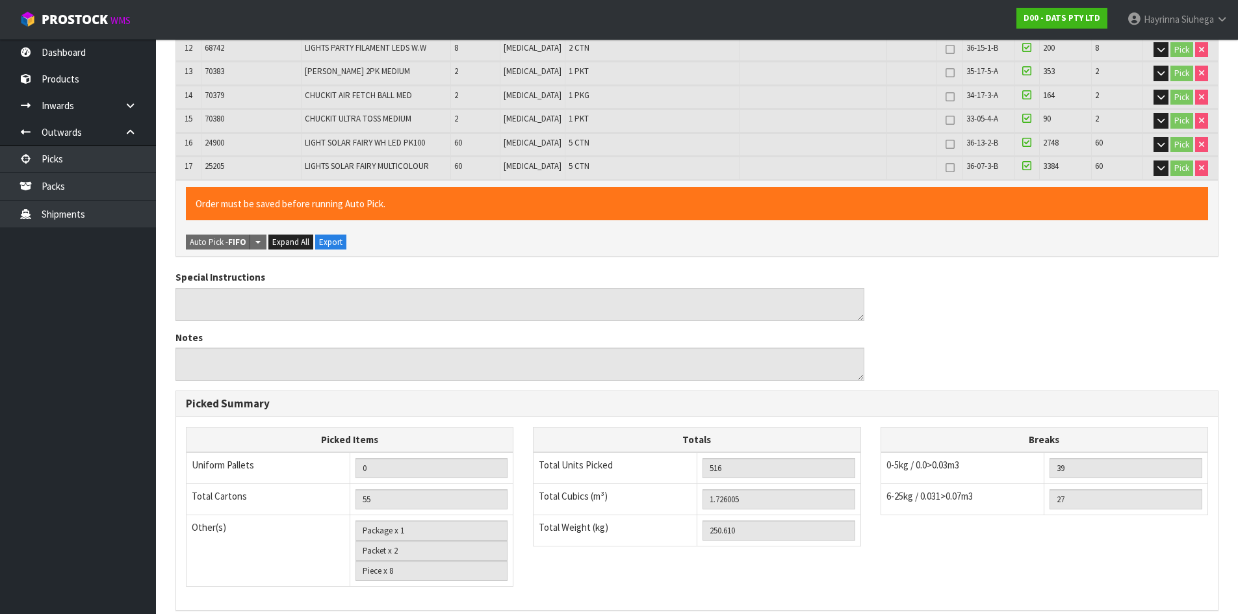
scroll to position [747, 0]
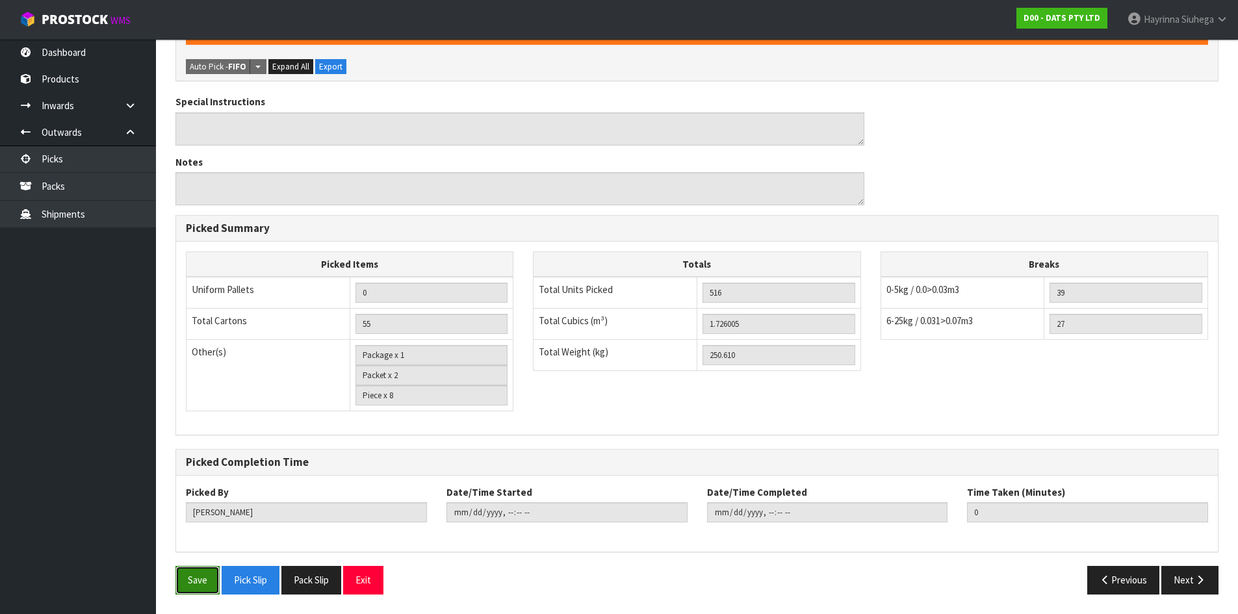
click at [199, 591] on button "Save" at bounding box center [197, 580] width 44 height 28
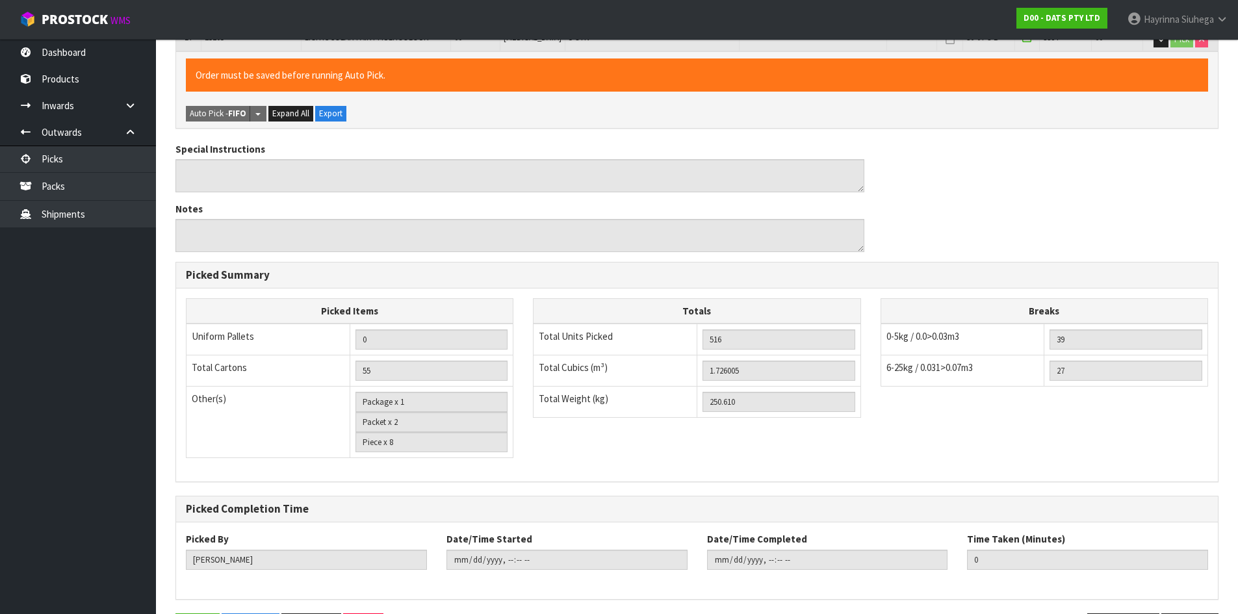
scroll to position [0, 0]
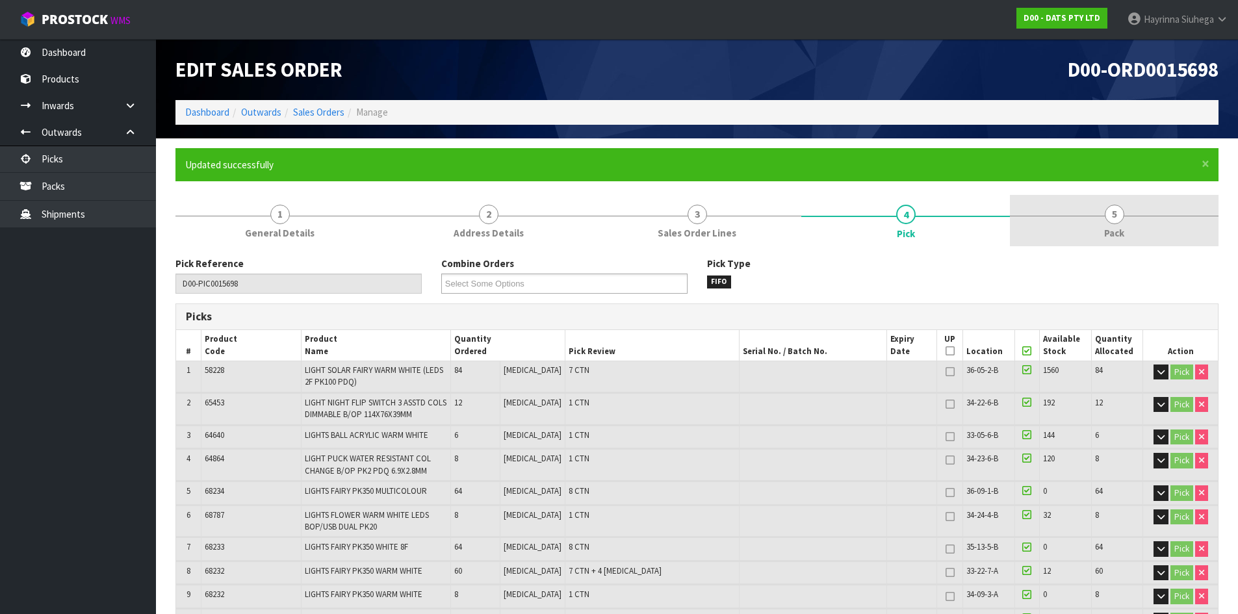
click at [1112, 218] on span "5" at bounding box center [1114, 214] width 19 height 19
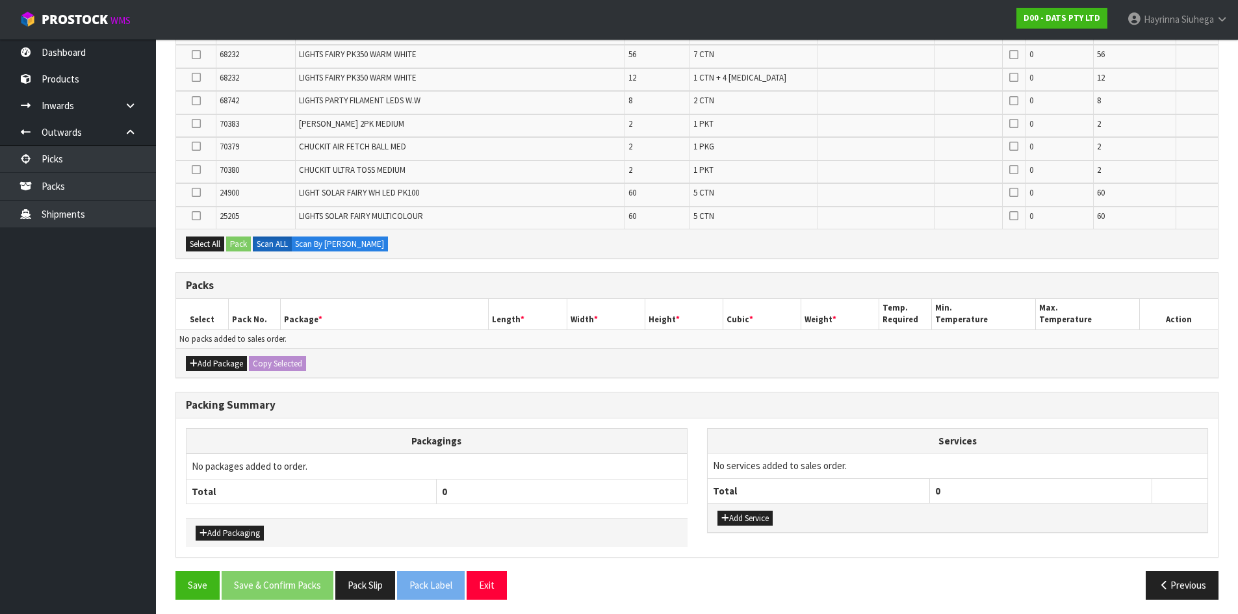
scroll to position [517, 0]
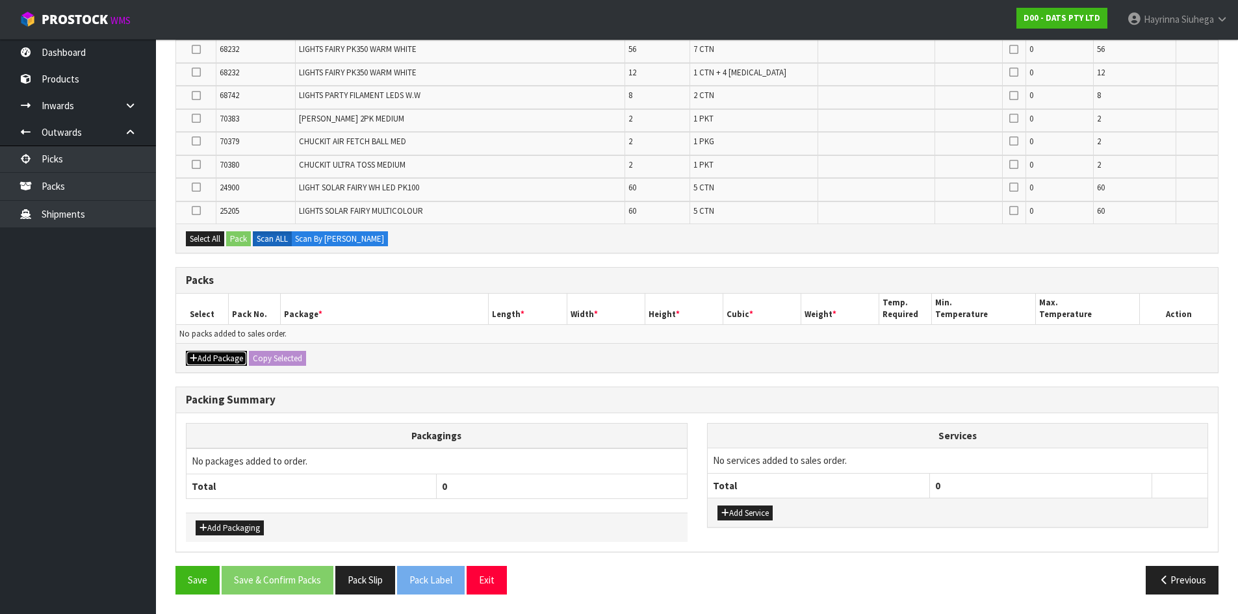
click at [241, 360] on button "Add Package" at bounding box center [216, 359] width 61 height 16
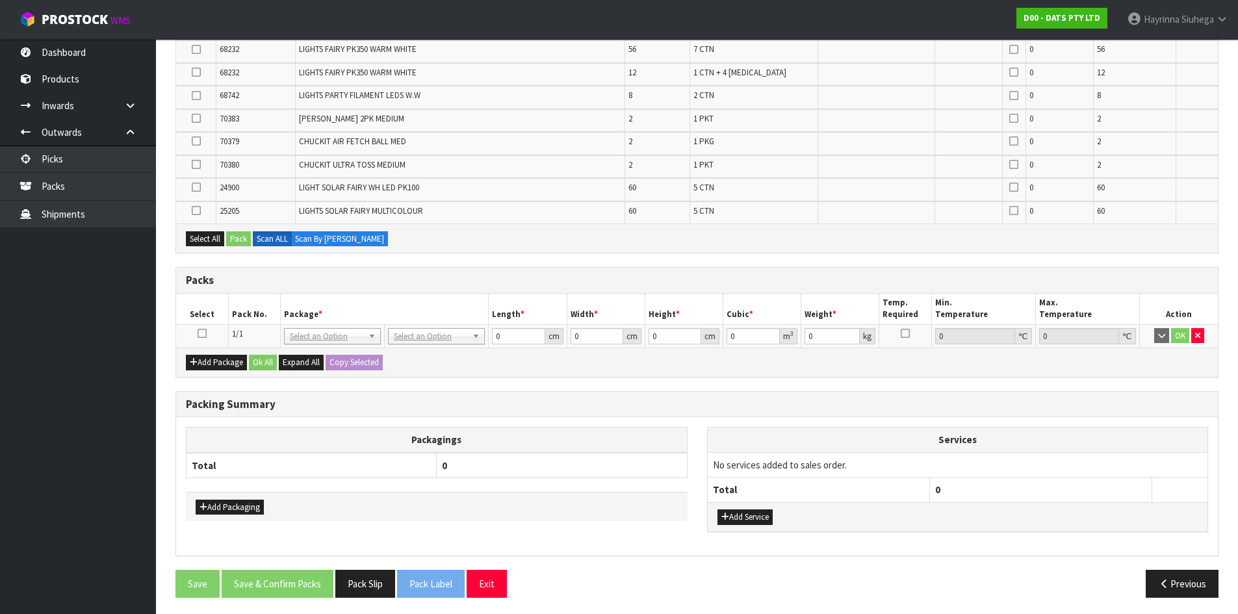
click at [201, 328] on td at bounding box center [202, 335] width 52 height 23
click at [201, 334] on icon at bounding box center [202, 333] width 9 height 1
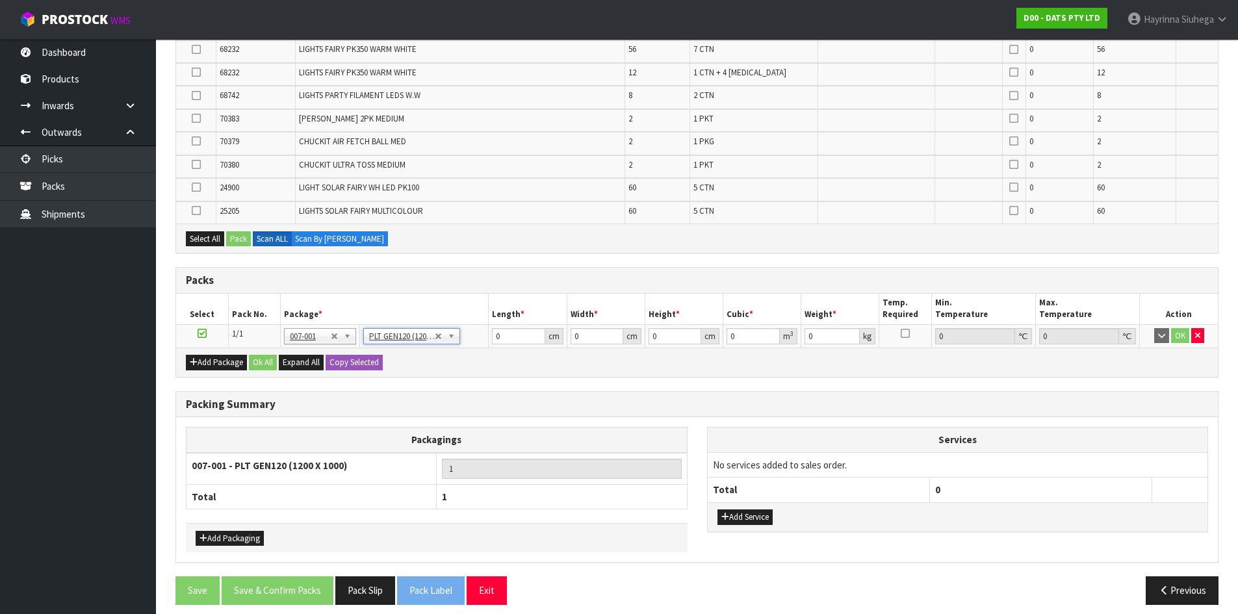
type input "120"
type input "100"
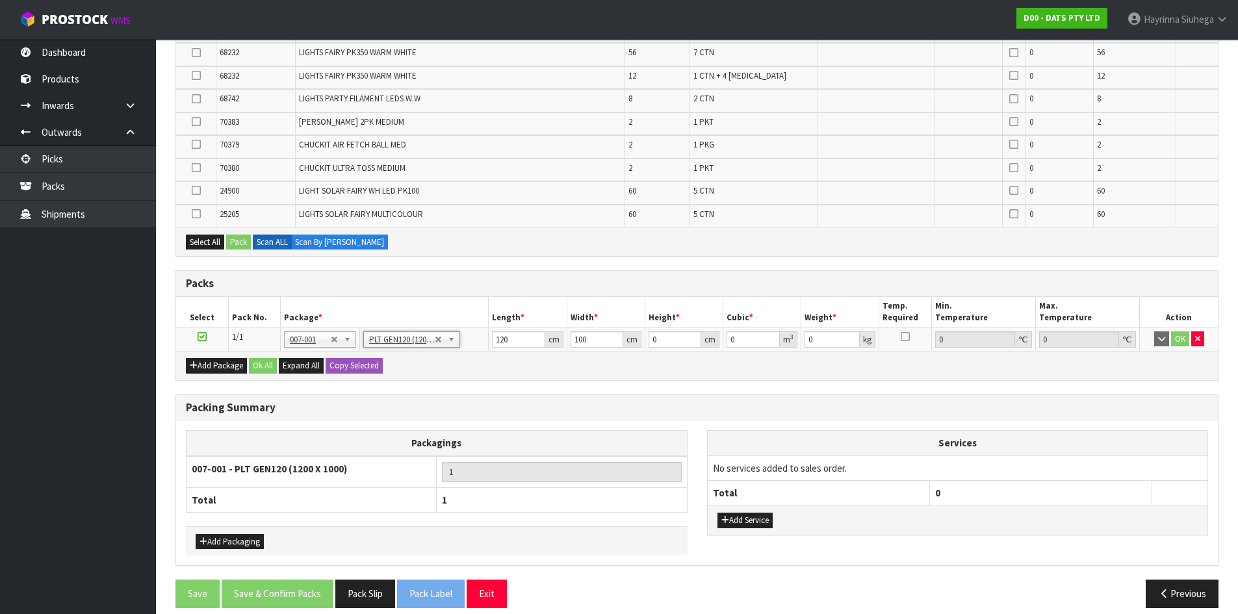
scroll to position [527, 0]
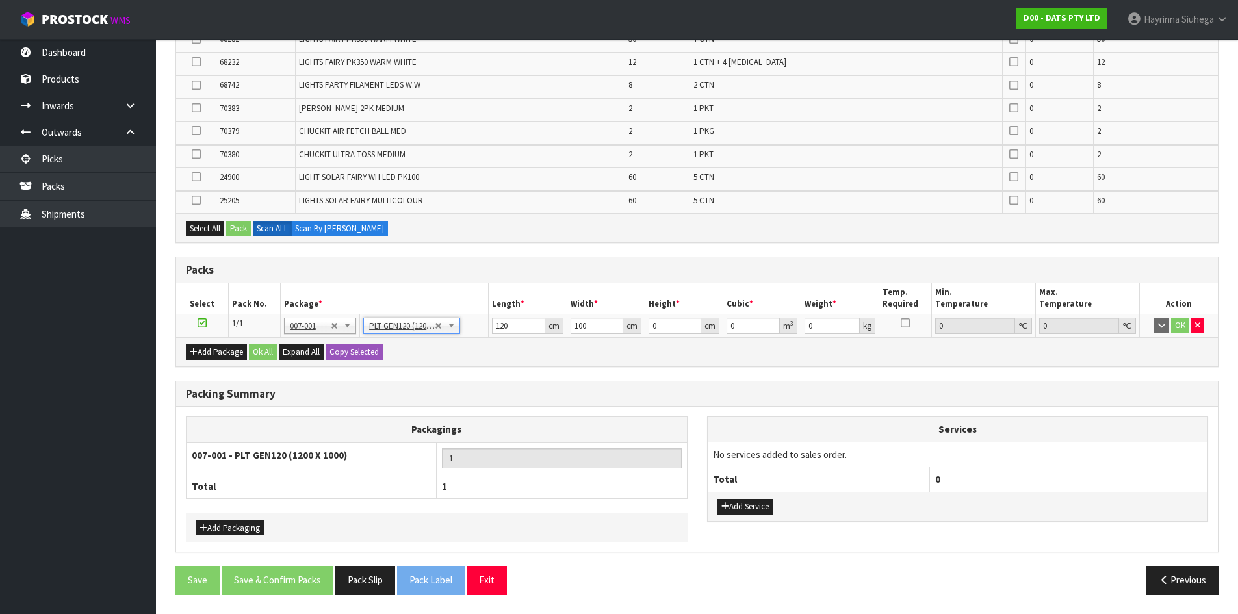
click at [451, 275] on h3 "Packs" at bounding box center [697, 270] width 1022 height 12
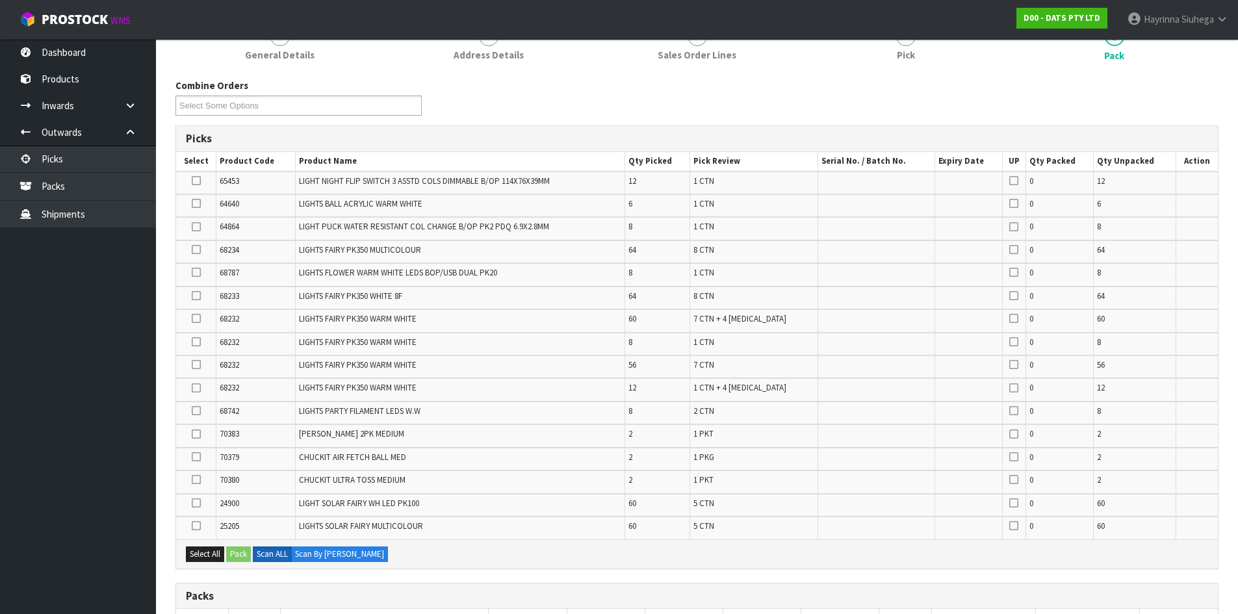
scroll to position [179, 0]
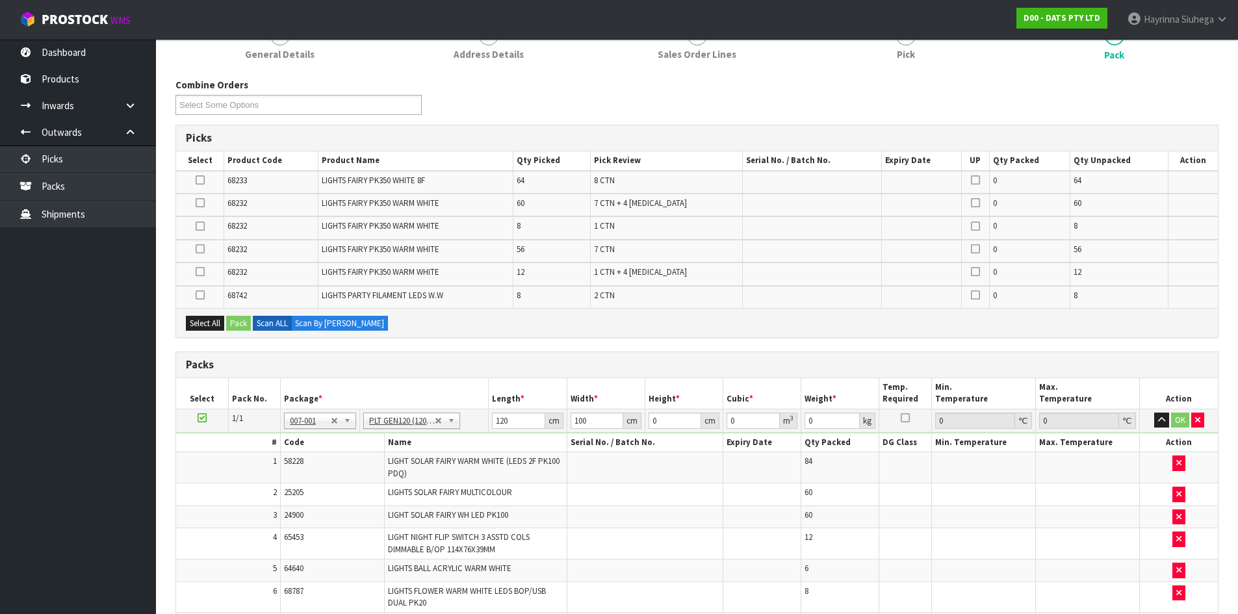
click at [196, 274] on td at bounding box center [200, 274] width 48 height 23
click at [199, 272] on icon at bounding box center [200, 272] width 9 height 1
click at [0, 0] on input "checkbox" at bounding box center [0, 0] width 0 height 0
click at [199, 272] on icon at bounding box center [200, 272] width 9 height 1
click at [0, 0] on input "checkbox" at bounding box center [0, 0] width 0 height 0
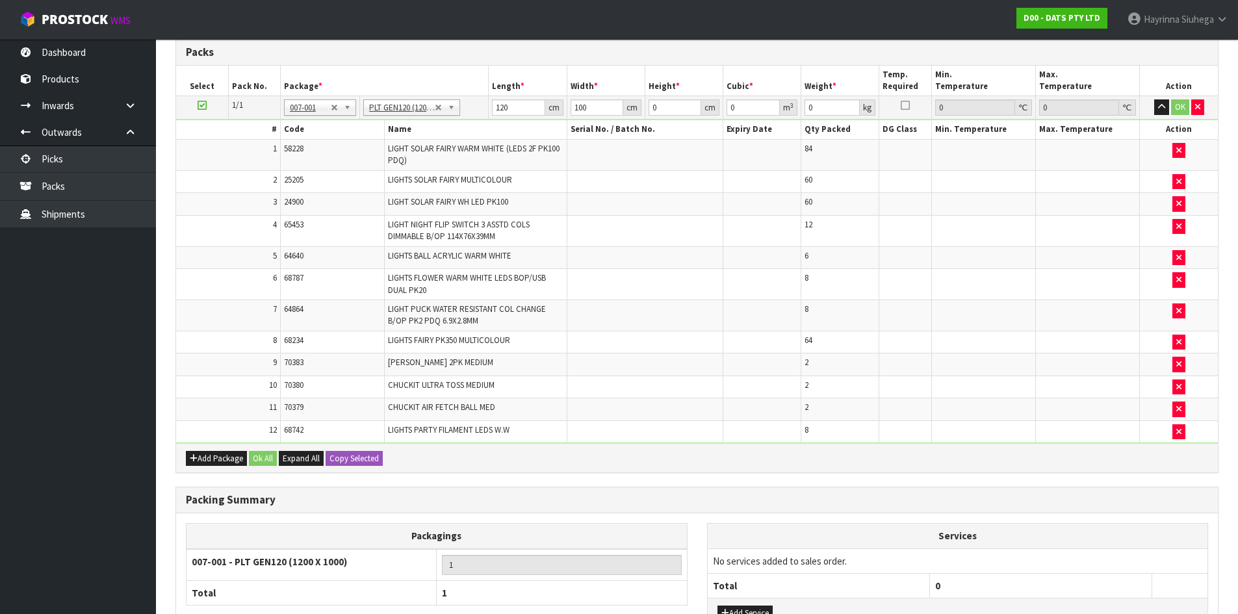
scroll to position [575, 0]
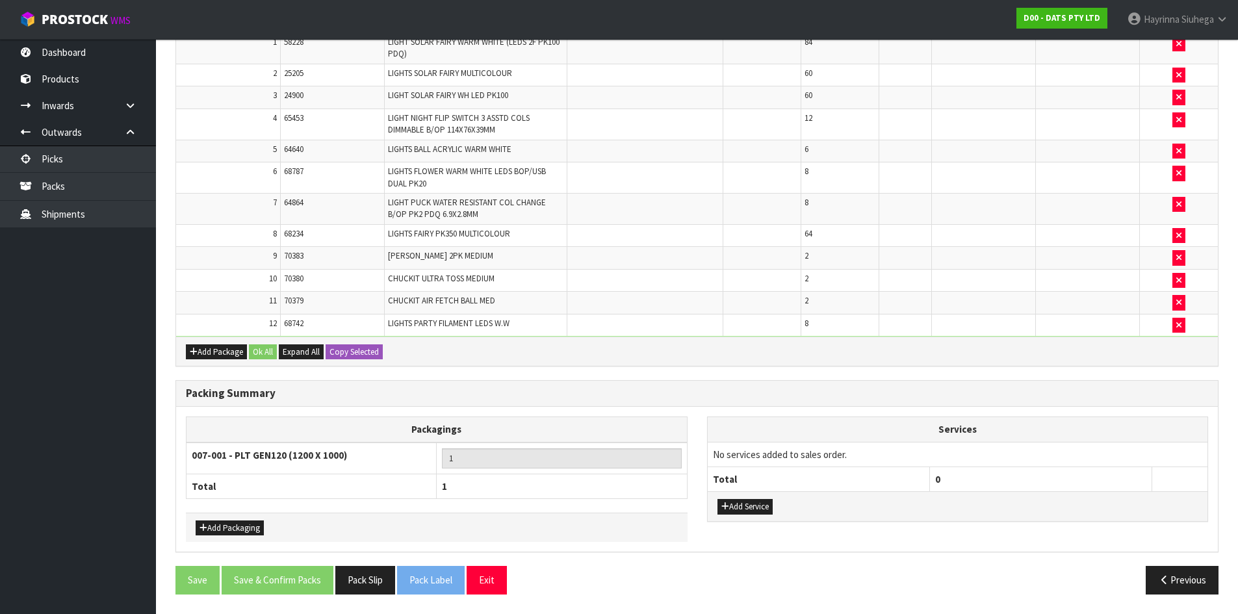
click at [833, 342] on div "Add Package Ok All Expand All Copy Selected" at bounding box center [697, 351] width 1042 height 29
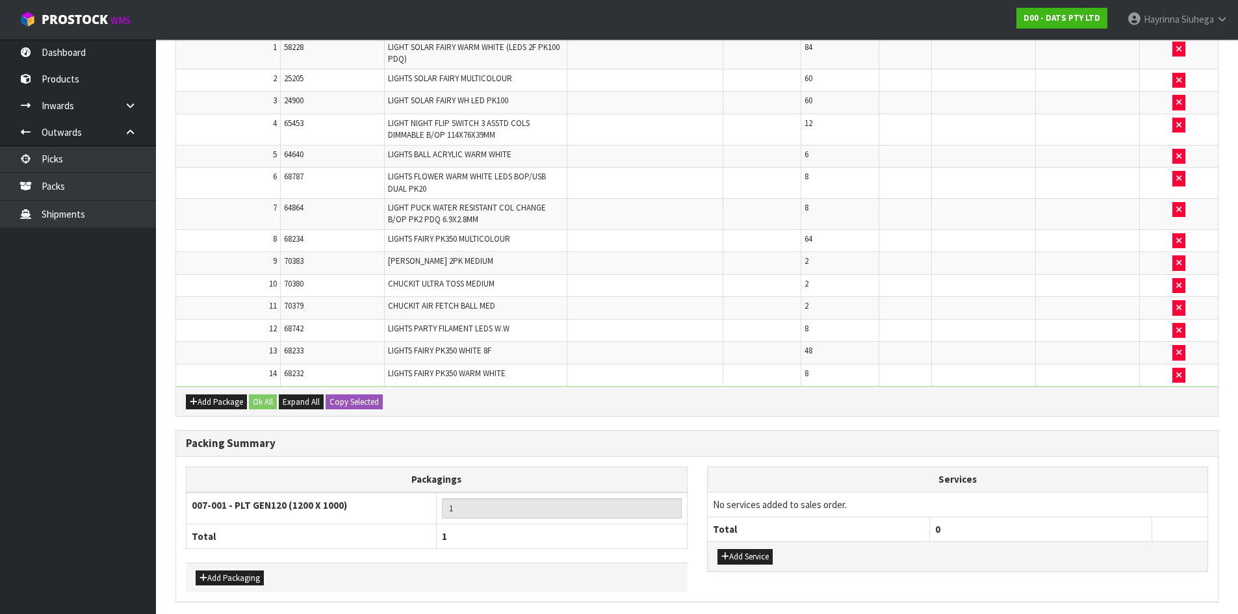
scroll to position [585, 0]
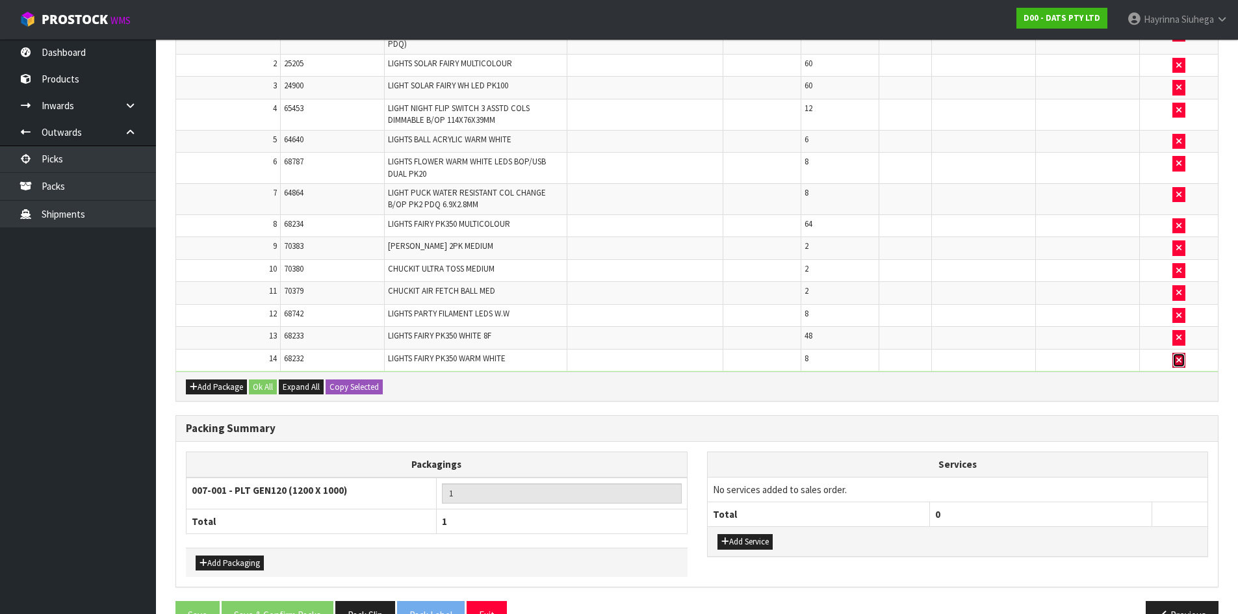
click at [1176, 365] on button "button" at bounding box center [1178, 361] width 13 height 16
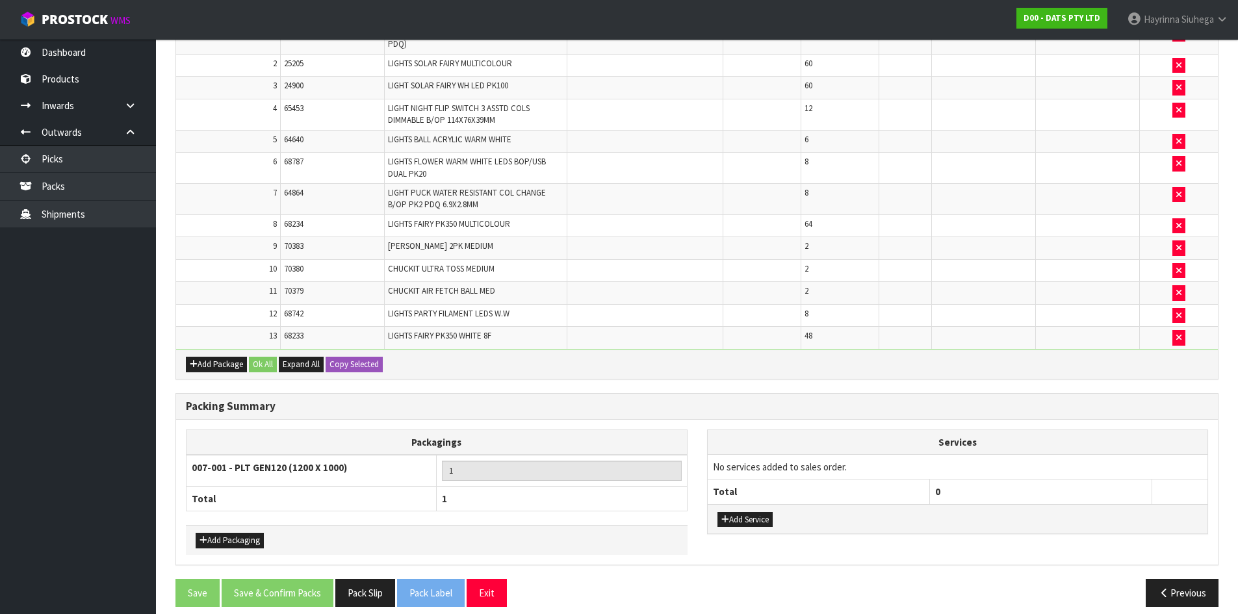
type input "160.09"
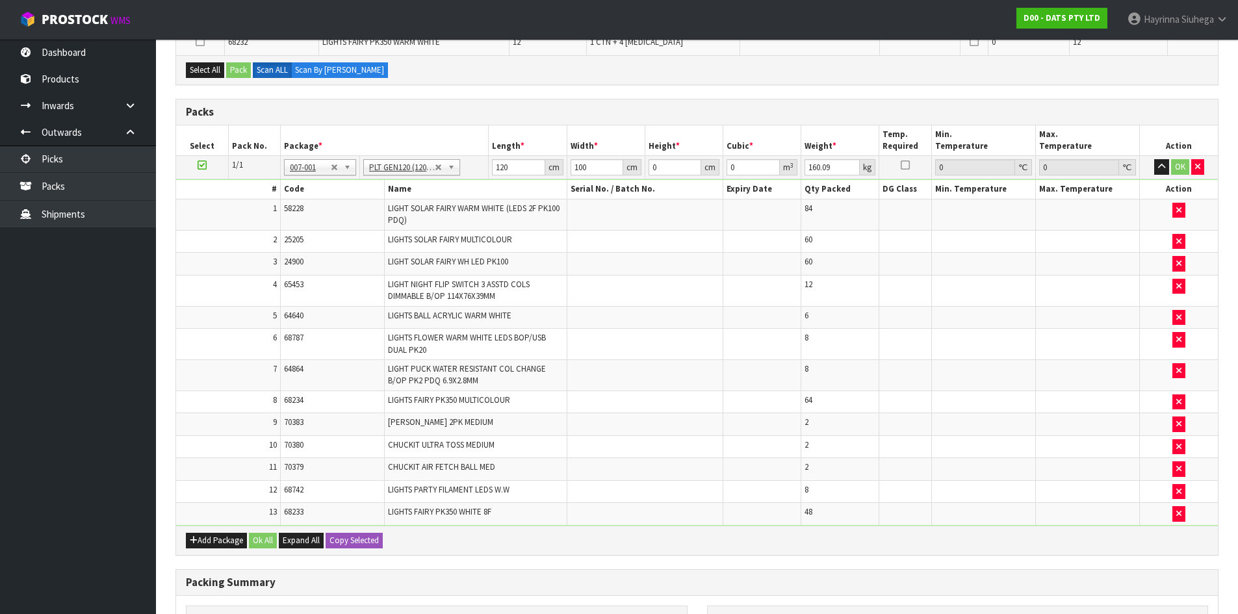
scroll to position [207, 0]
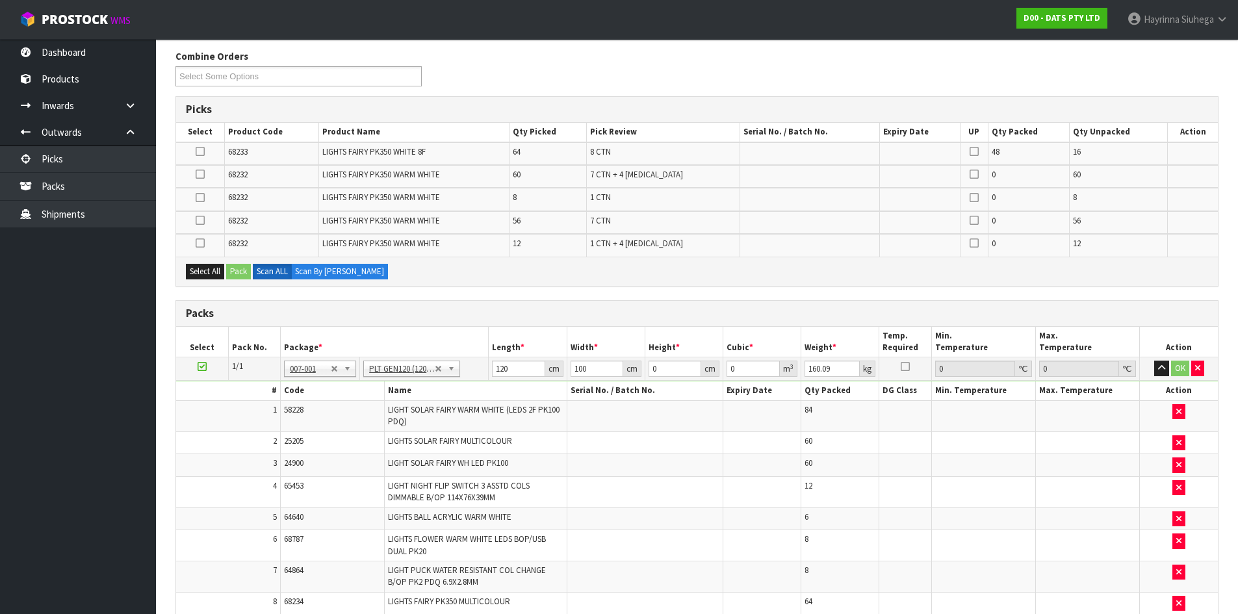
click at [203, 244] on icon at bounding box center [200, 243] width 9 height 1
click at [0, 0] on input "checkbox" at bounding box center [0, 0] width 0 height 0
click at [203, 175] on icon at bounding box center [200, 174] width 9 height 1
click at [0, 0] on input "checkbox" at bounding box center [0, 0] width 0 height 0
click at [241, 279] on div "Select All Pack Scan ALL Scan By [PERSON_NAME]" at bounding box center [697, 271] width 1042 height 29
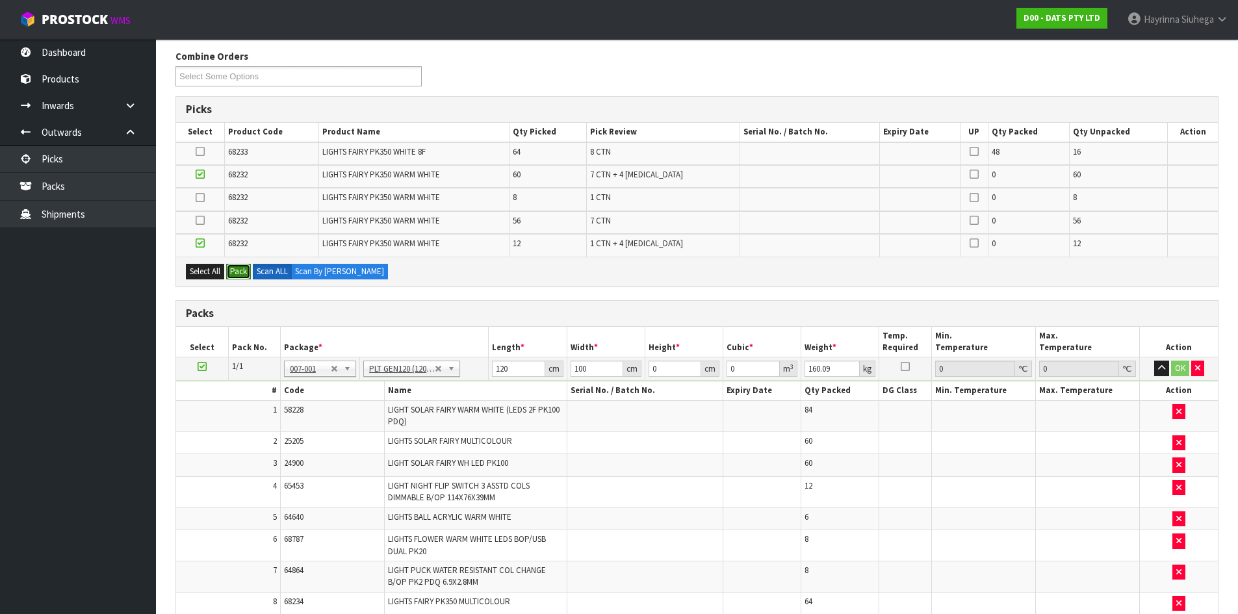
click at [242, 274] on button "Pack" at bounding box center [238, 272] width 25 height 16
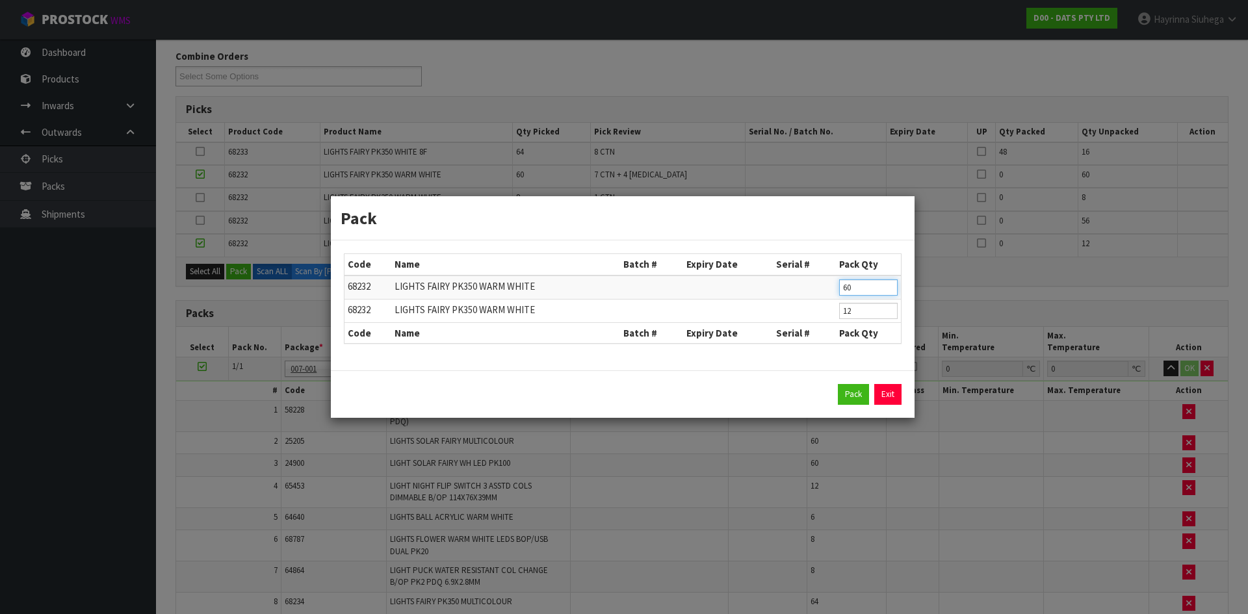
drag, startPoint x: 864, startPoint y: 285, endPoint x: 660, endPoint y: 289, distance: 204.1
click at [660, 289] on tr "68232 LIGHTS FAIRY PK350 WARM WHITE 60" at bounding box center [622, 288] width 556 height 24
drag, startPoint x: 853, startPoint y: 313, endPoint x: 752, endPoint y: 313, distance: 100.1
click at [752, 313] on tr "68232 LIGHTS FAIRY PK350 WARM WHITE 12" at bounding box center [622, 310] width 556 height 23
click at [853, 287] on input "8" at bounding box center [868, 287] width 58 height 16
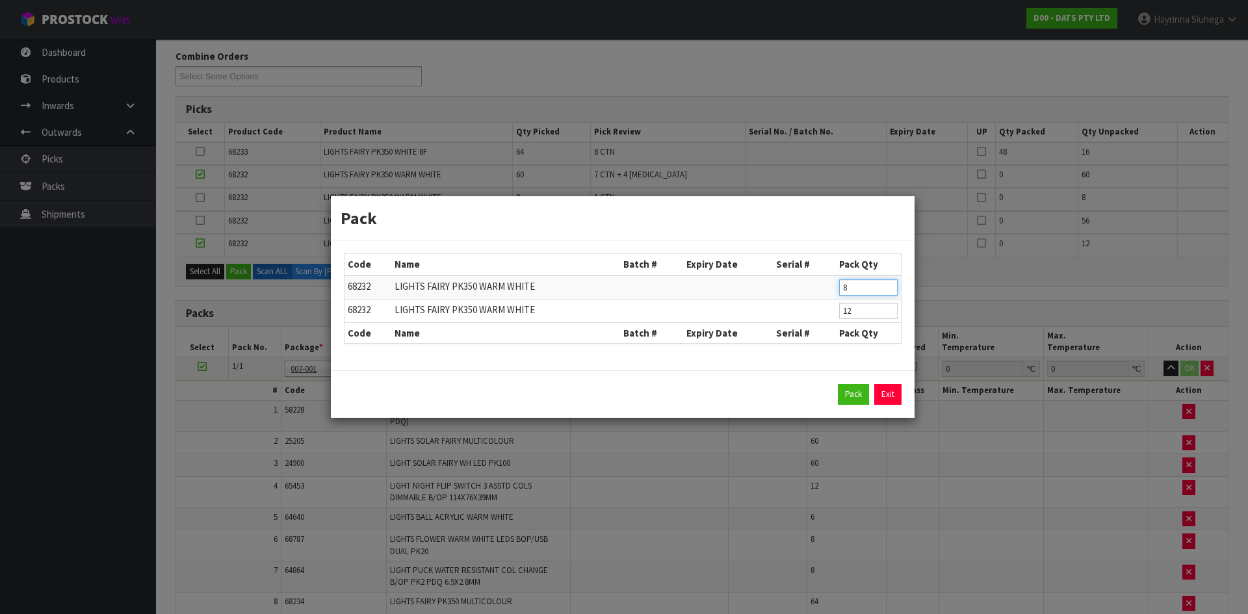
drag, startPoint x: 853, startPoint y: 287, endPoint x: 835, endPoint y: 286, distance: 18.2
click at [842, 287] on input "8" at bounding box center [868, 287] width 58 height 16
type input "4"
drag, startPoint x: 858, startPoint y: 312, endPoint x: 738, endPoint y: 304, distance: 120.5
click at [738, 304] on tr "68232 LIGHTS FAIRY PK350 WARM WHITE 12" at bounding box center [622, 310] width 556 height 23
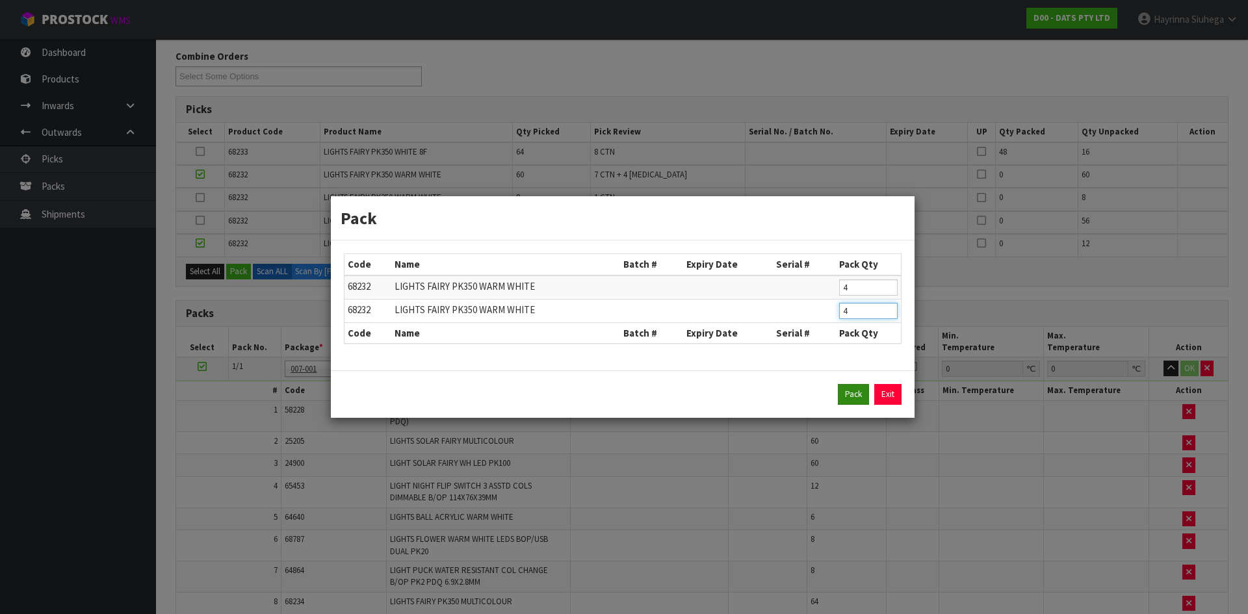
type input "4"
click at [853, 391] on button "Pack" at bounding box center [853, 394] width 31 height 21
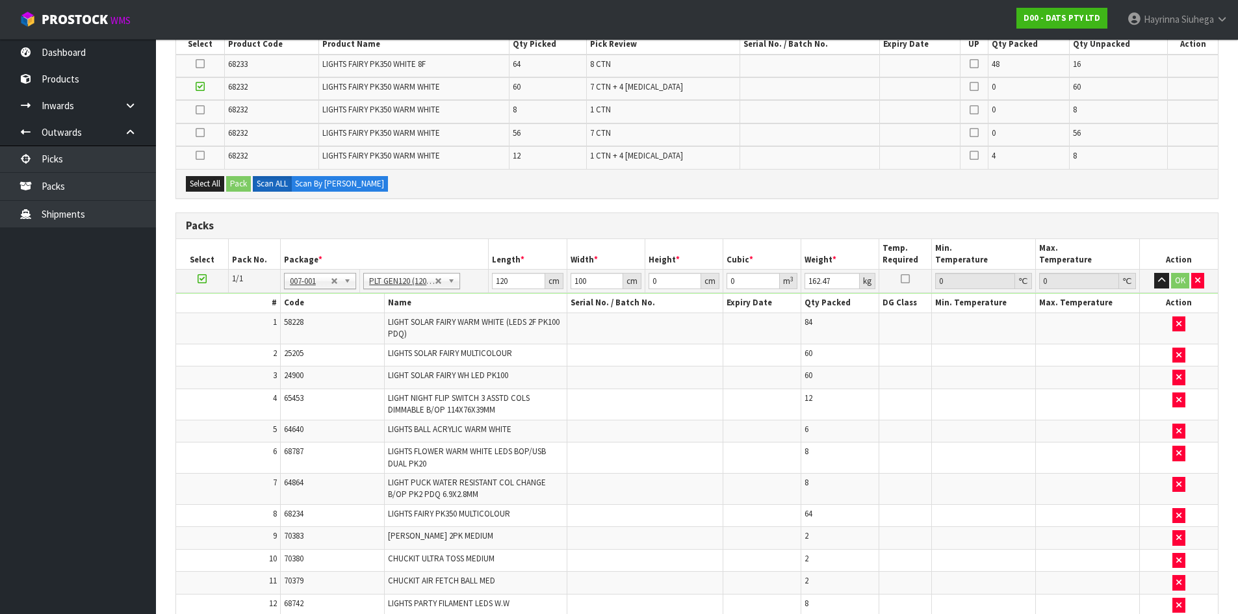
scroll to position [100, 0]
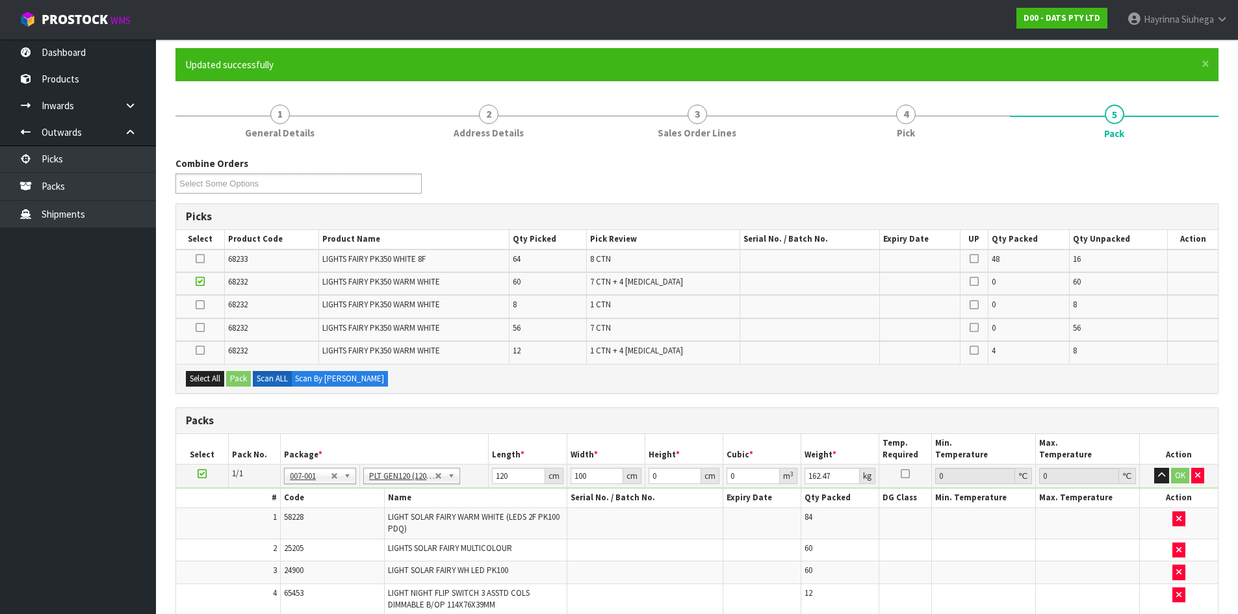
click at [199, 282] on icon at bounding box center [200, 281] width 9 height 1
click at [0, 0] on input "checkbox" at bounding box center [0, 0] width 0 height 0
click at [199, 282] on icon at bounding box center [200, 281] width 9 height 1
click at [0, 0] on input "checkbox" at bounding box center [0, 0] width 0 height 0
click at [199, 282] on icon at bounding box center [200, 281] width 9 height 1
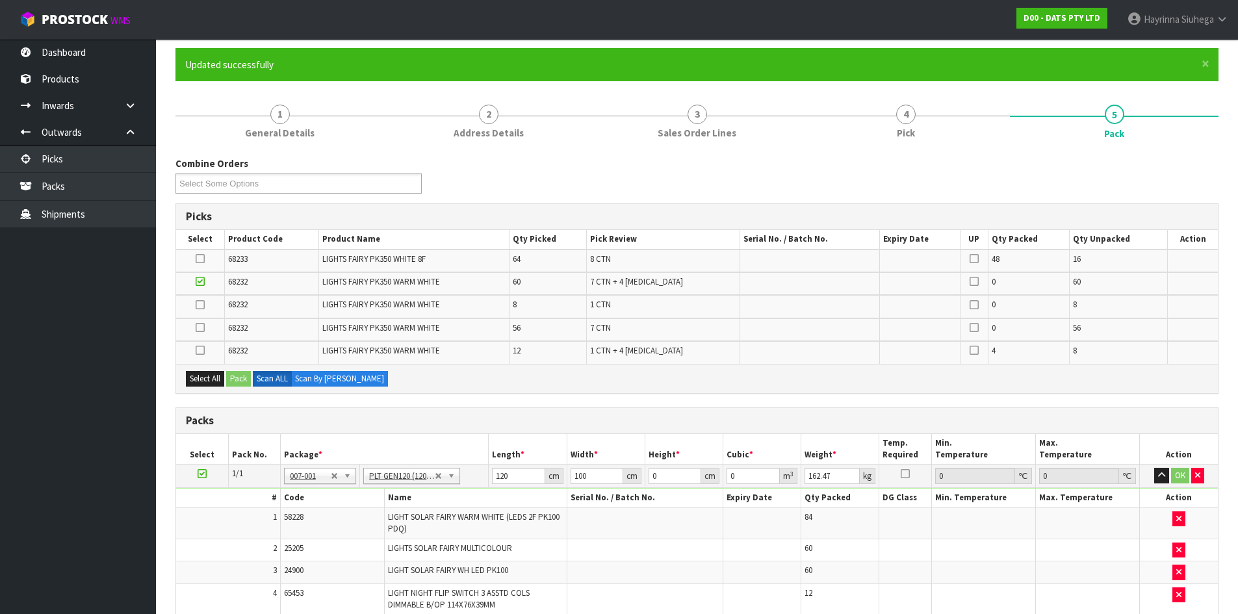
click at [0, 0] on input "checkbox" at bounding box center [0, 0] width 0 height 0
click at [199, 282] on icon at bounding box center [200, 281] width 9 height 1
click at [0, 0] on input "checkbox" at bounding box center [0, 0] width 0 height 0
click at [199, 282] on icon at bounding box center [200, 281] width 9 height 1
click at [0, 0] on input "checkbox" at bounding box center [0, 0] width 0 height 0
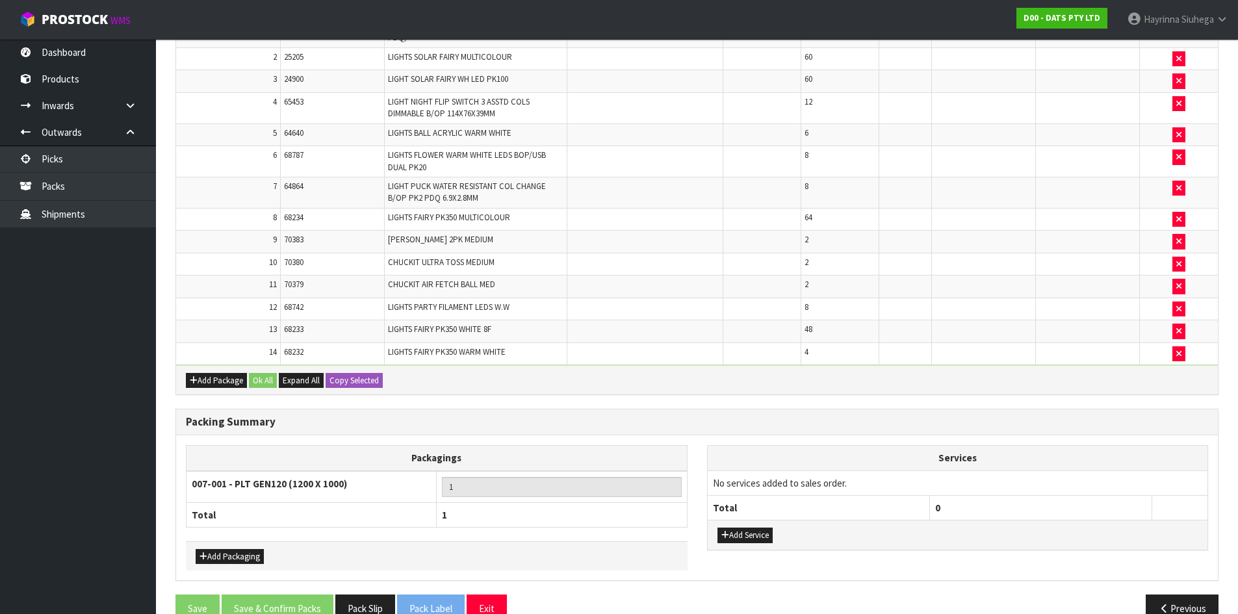
scroll to position [620, 0]
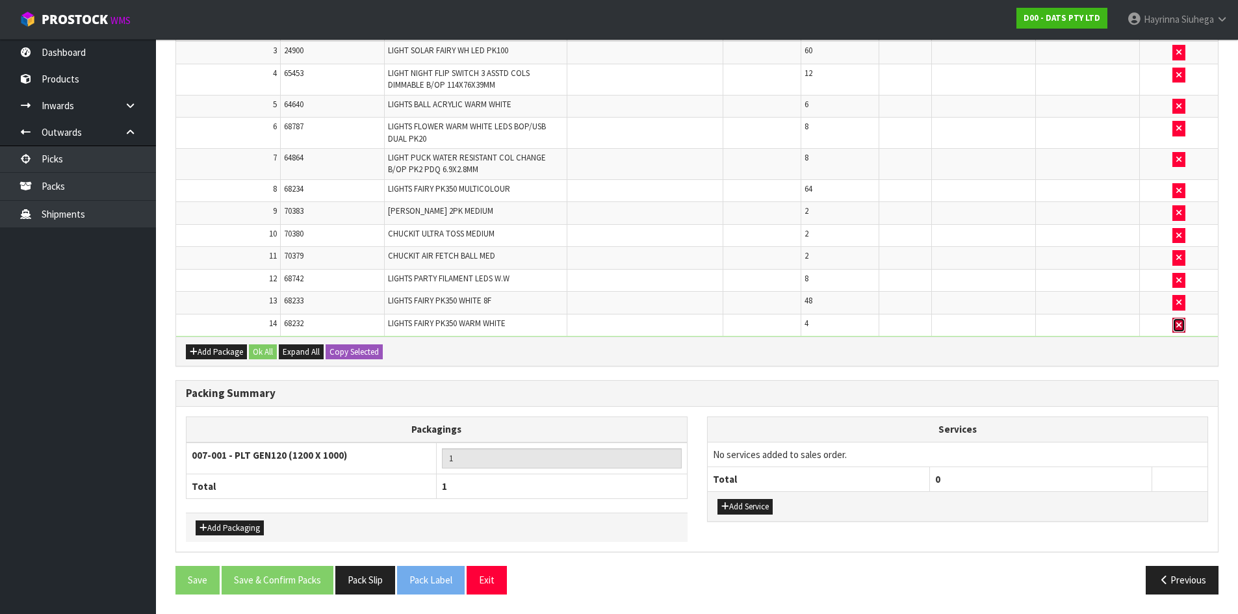
click at [1177, 326] on icon "button" at bounding box center [1178, 325] width 5 height 8
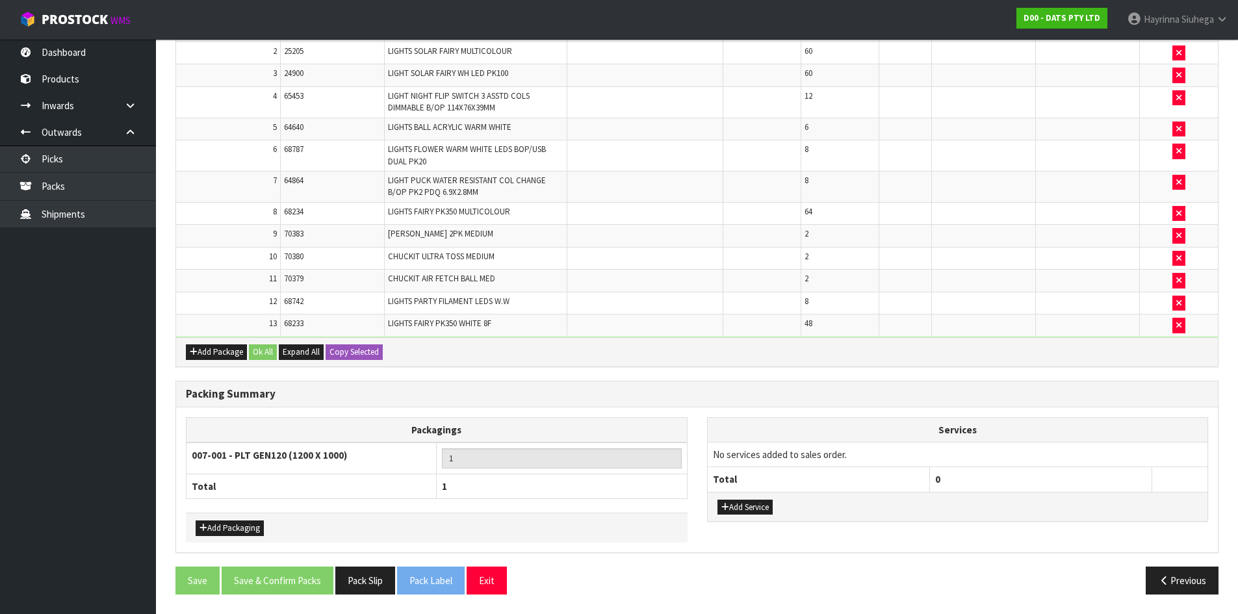
type input "160.09"
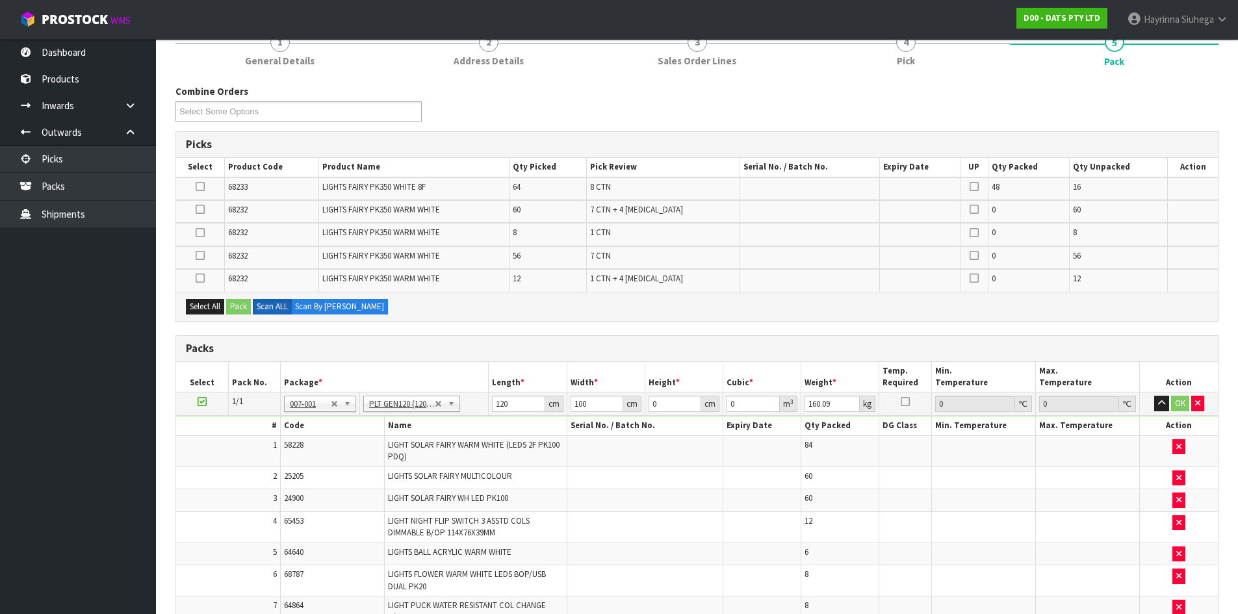
scroll to position [77, 0]
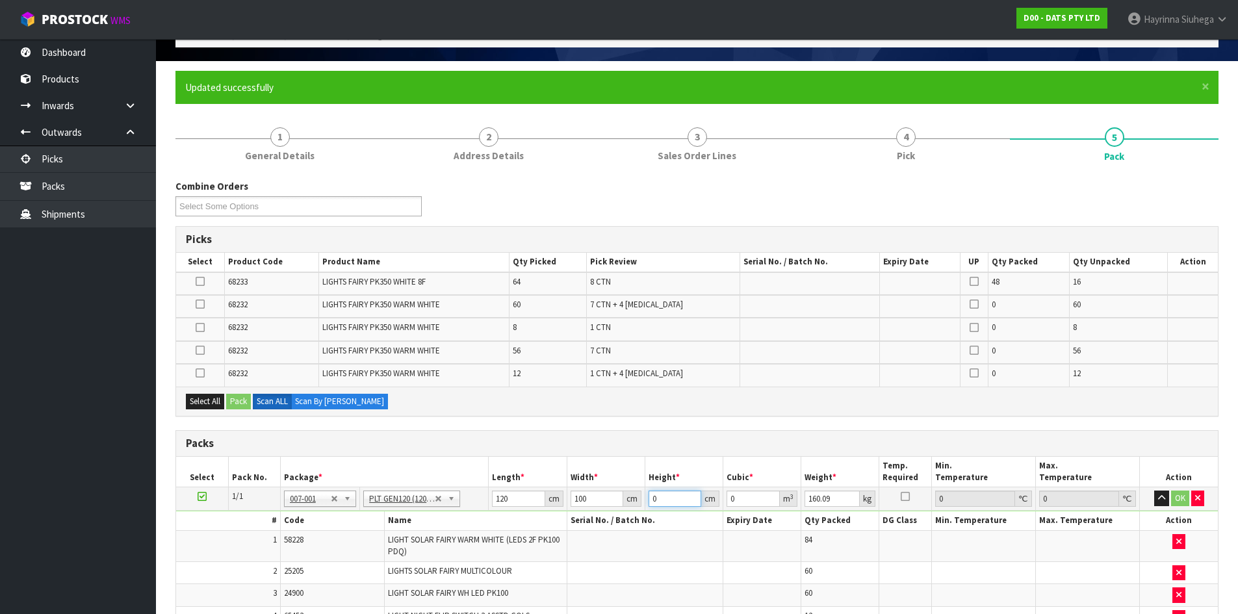
click at [651, 495] on input "0" at bounding box center [675, 499] width 53 height 16
type input "1"
type input "0.012"
type input "15"
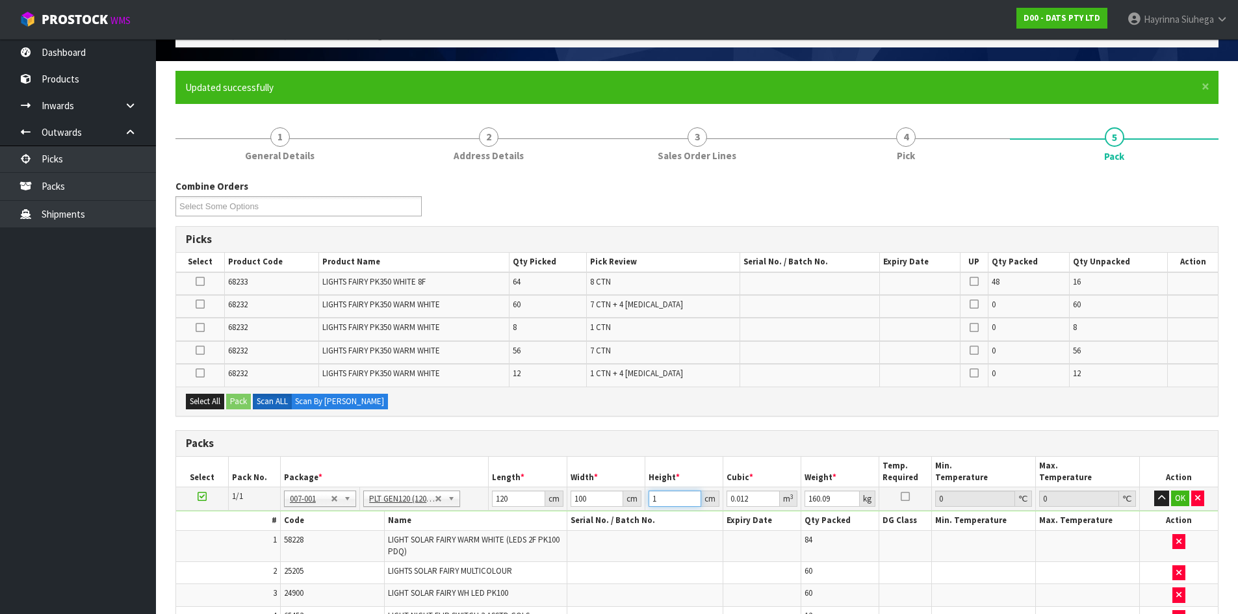
type input "0.18"
type input "150"
type input "1.8"
type input "150"
click button "OK" at bounding box center [1180, 499] width 18 height 16
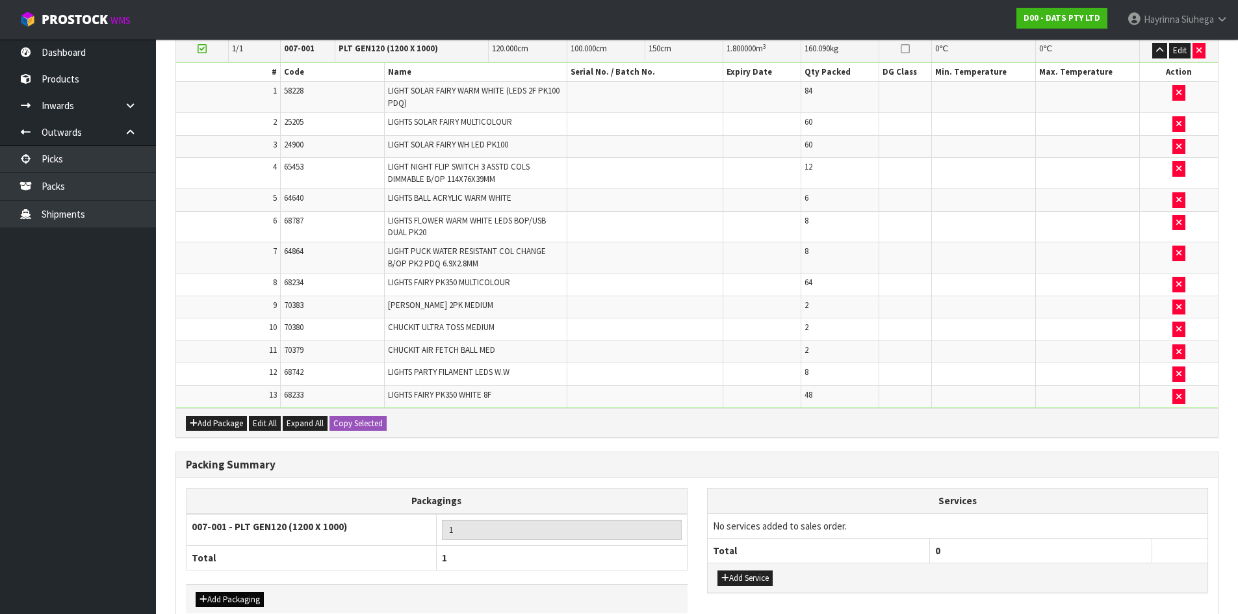
scroll to position [597, 0]
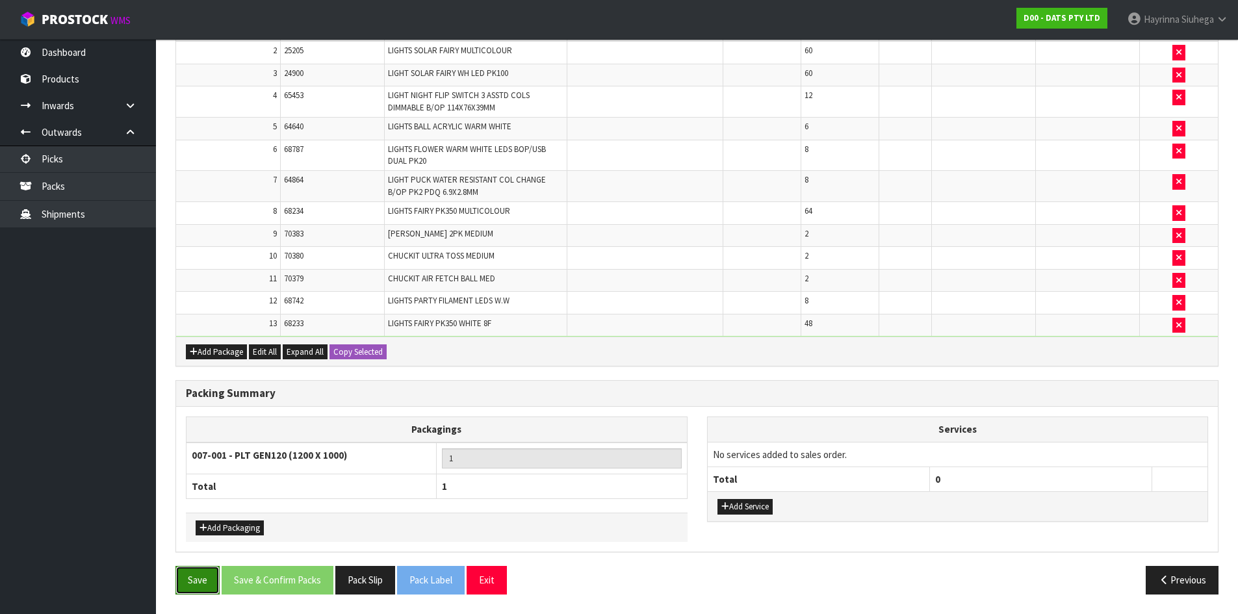
click at [205, 579] on button "Save" at bounding box center [197, 580] width 44 height 28
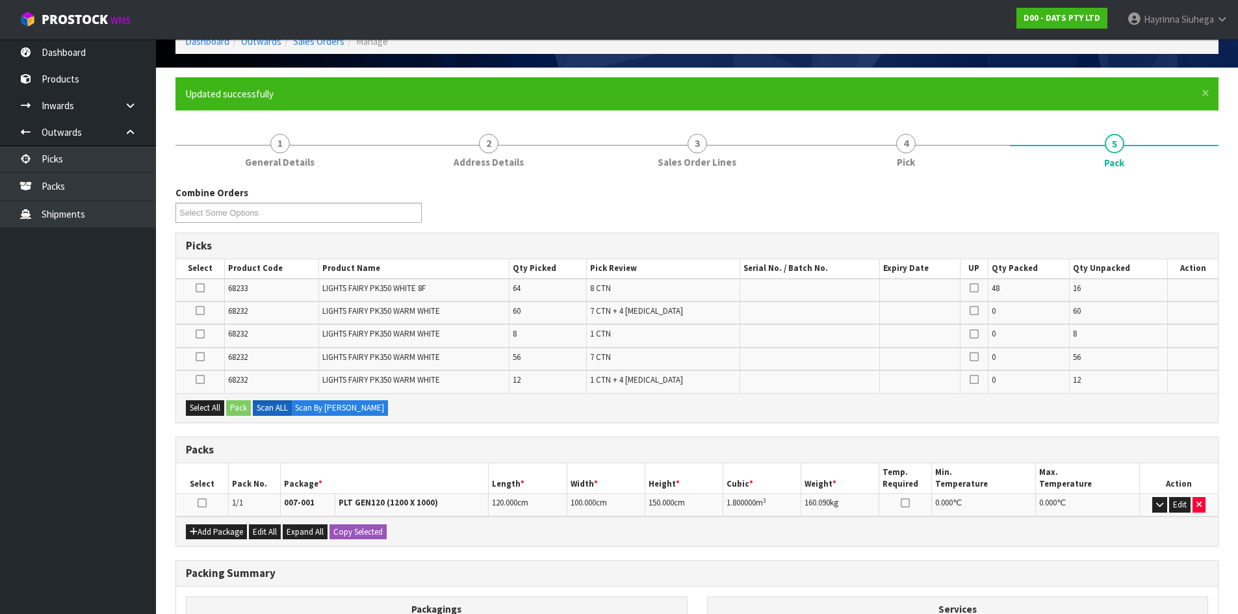
scroll to position [250, 0]
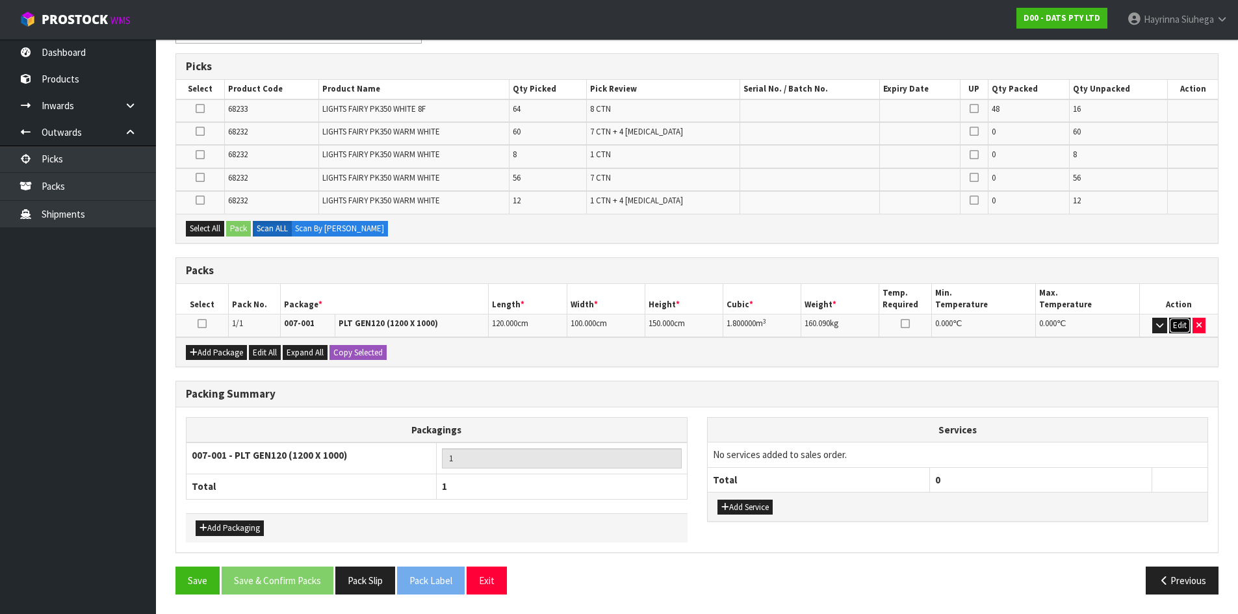
click at [1175, 325] on button "Edit" at bounding box center [1179, 326] width 21 height 16
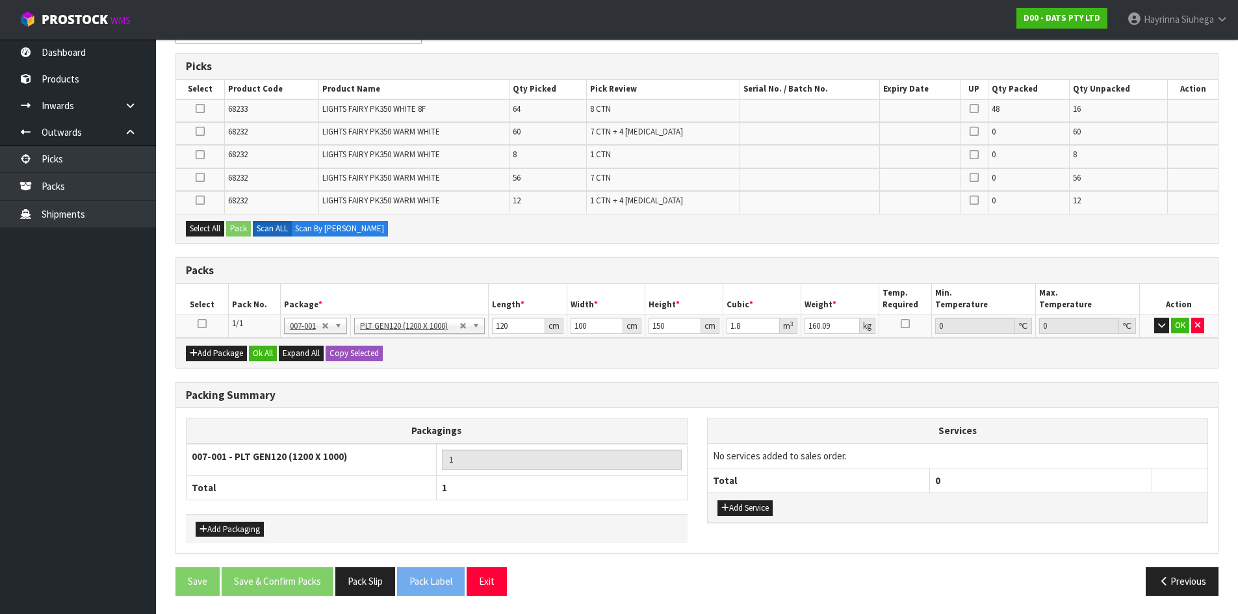
click at [200, 324] on icon at bounding box center [202, 324] width 9 height 1
click at [1159, 323] on icon "button" at bounding box center [1161, 325] width 7 height 8
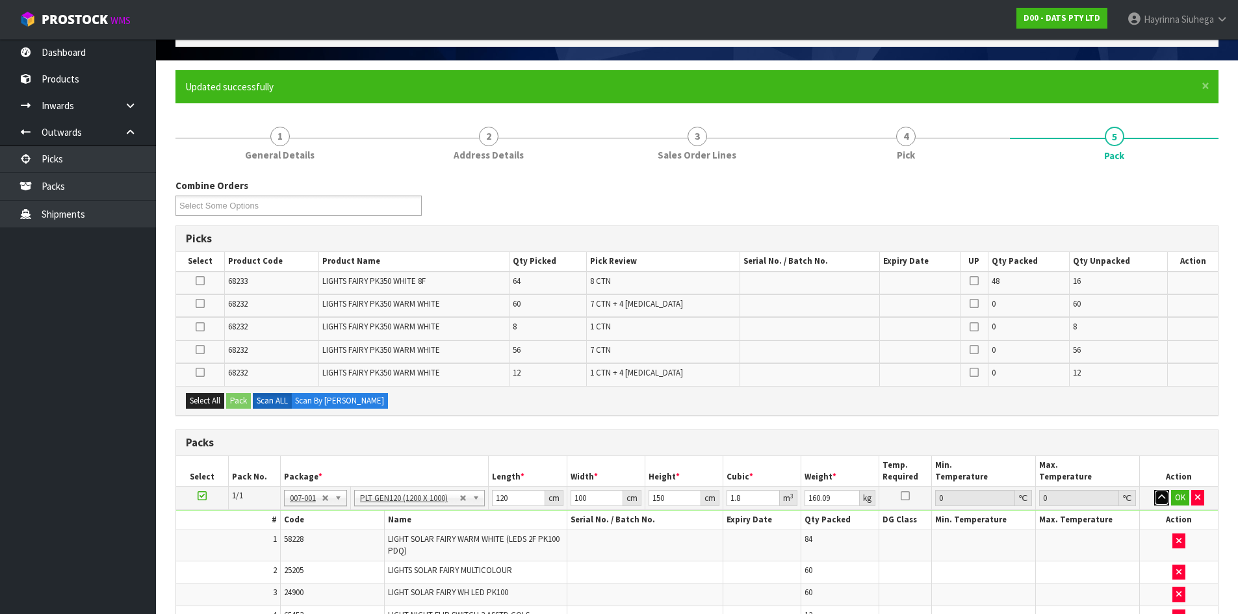
scroll to position [77, 0]
click at [201, 304] on icon at bounding box center [200, 304] width 9 height 1
click at [0, 0] on input "checkbox" at bounding box center [0, 0] width 0 height 0
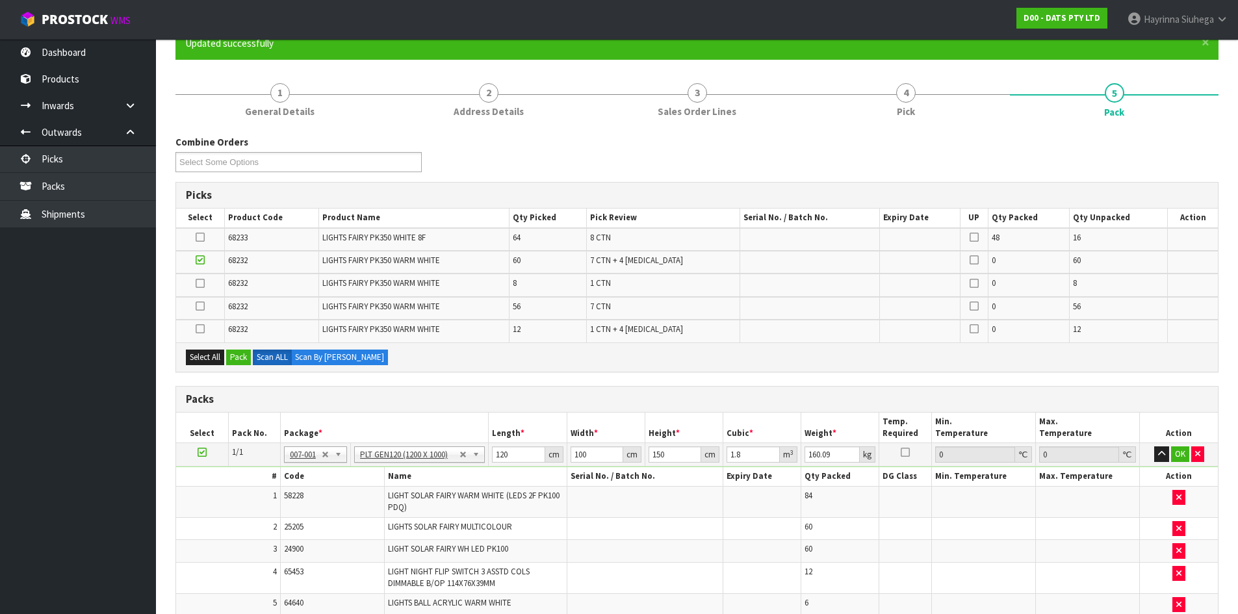
scroll to position [142, 0]
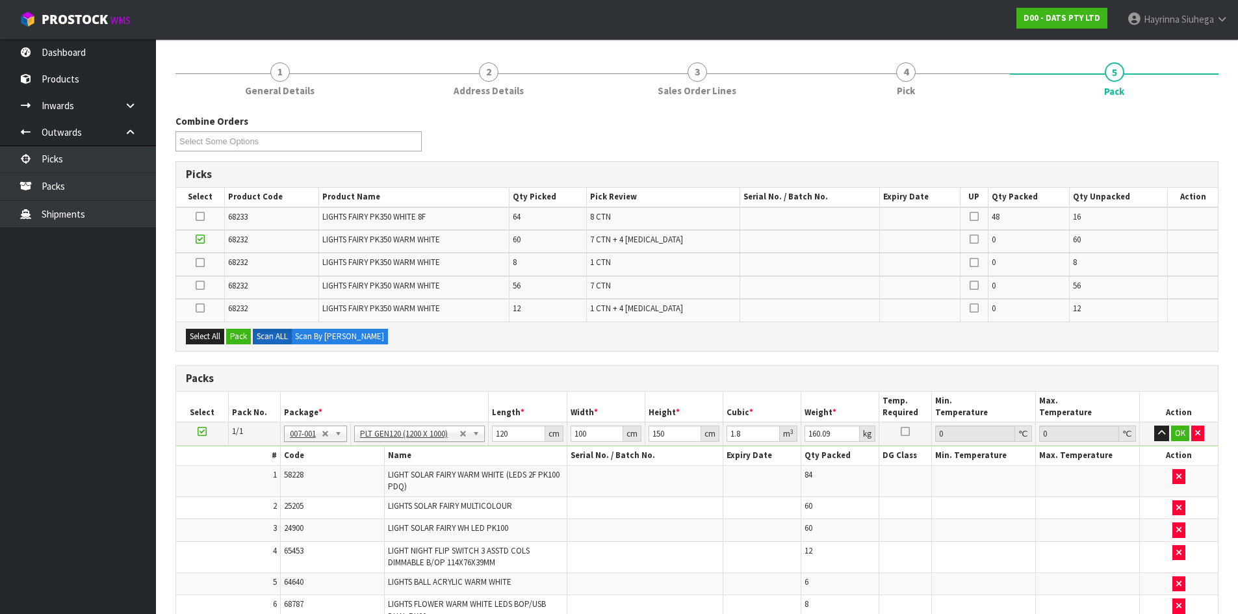
click at [201, 309] on icon at bounding box center [200, 308] width 9 height 1
click at [0, 0] on input "checkbox" at bounding box center [0, 0] width 0 height 0
click at [236, 338] on button "Pack" at bounding box center [238, 337] width 25 height 16
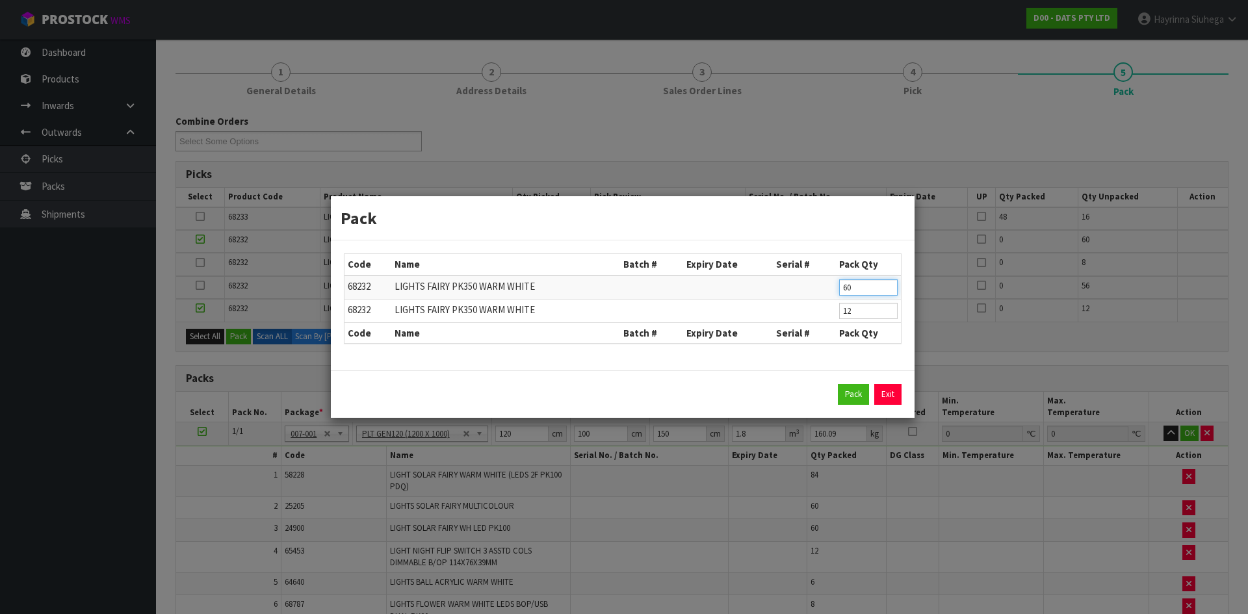
drag, startPoint x: 864, startPoint y: 292, endPoint x: 754, endPoint y: 290, distance: 109.8
click at [754, 290] on tr "68232 LIGHTS FAIRY PK350 WARM WHITE 60" at bounding box center [622, 288] width 556 height 24
type input "4"
drag, startPoint x: 864, startPoint y: 311, endPoint x: 721, endPoint y: 313, distance: 143.0
click at [721, 313] on tr "68232 LIGHTS FAIRY PK350 WARM WHITE 12" at bounding box center [622, 310] width 556 height 23
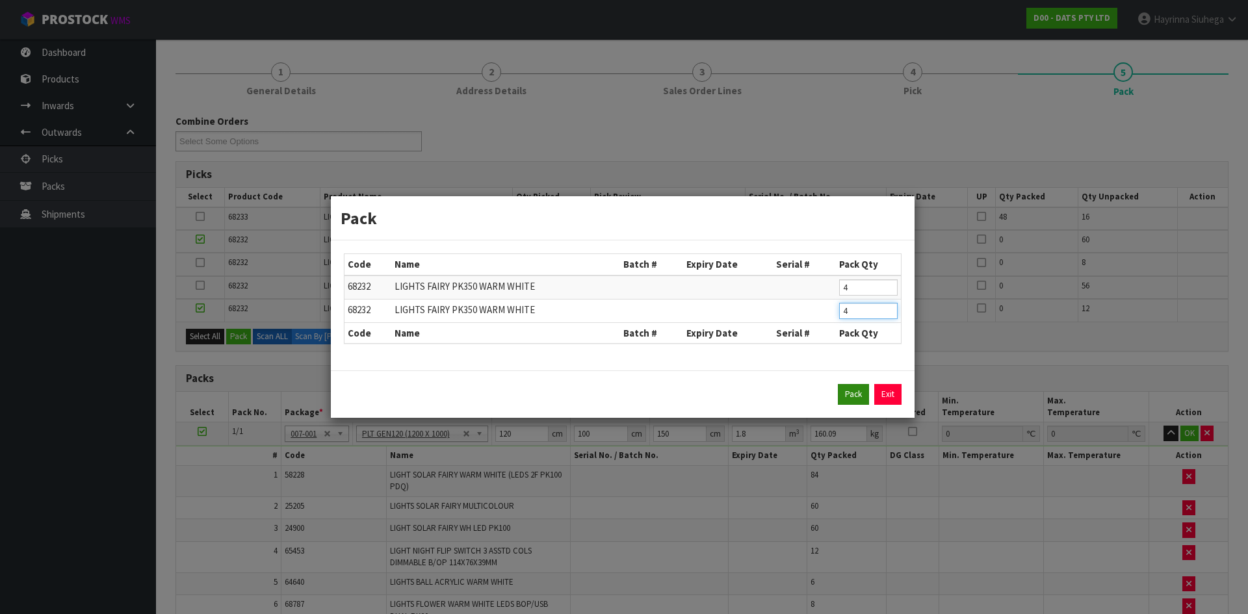
type input "4"
click at [851, 388] on button "Pack" at bounding box center [853, 394] width 31 height 21
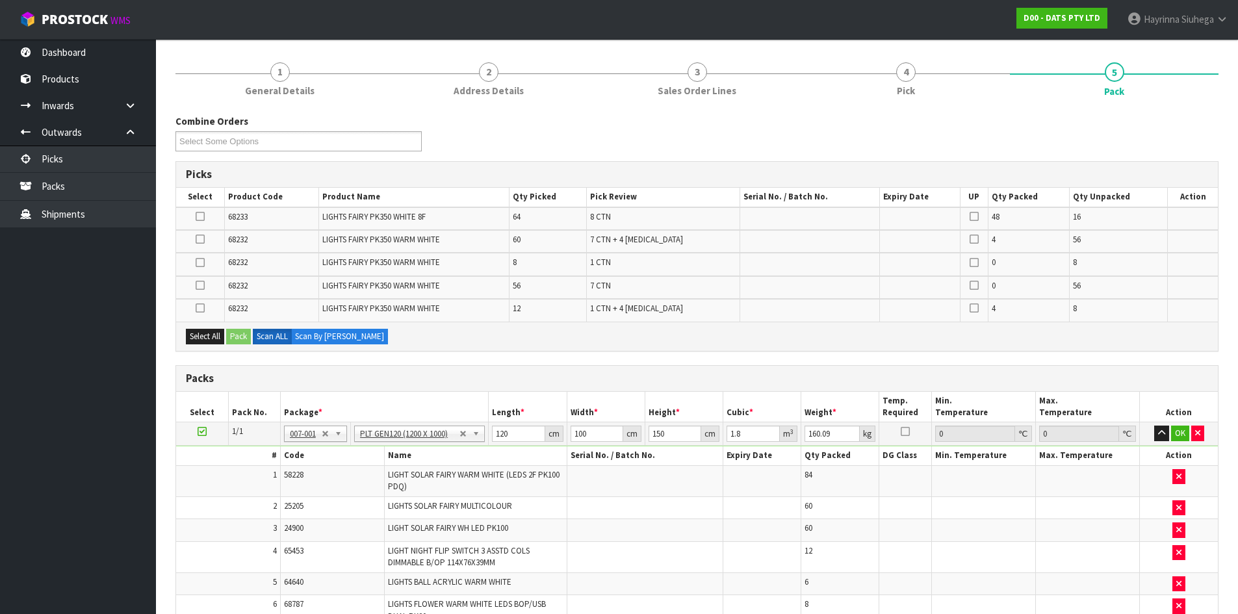
type input "0"
type input "164.85"
click at [496, 255] on td "LIGHTS FAIRY PK350 WARM WHITE" at bounding box center [413, 264] width 190 height 23
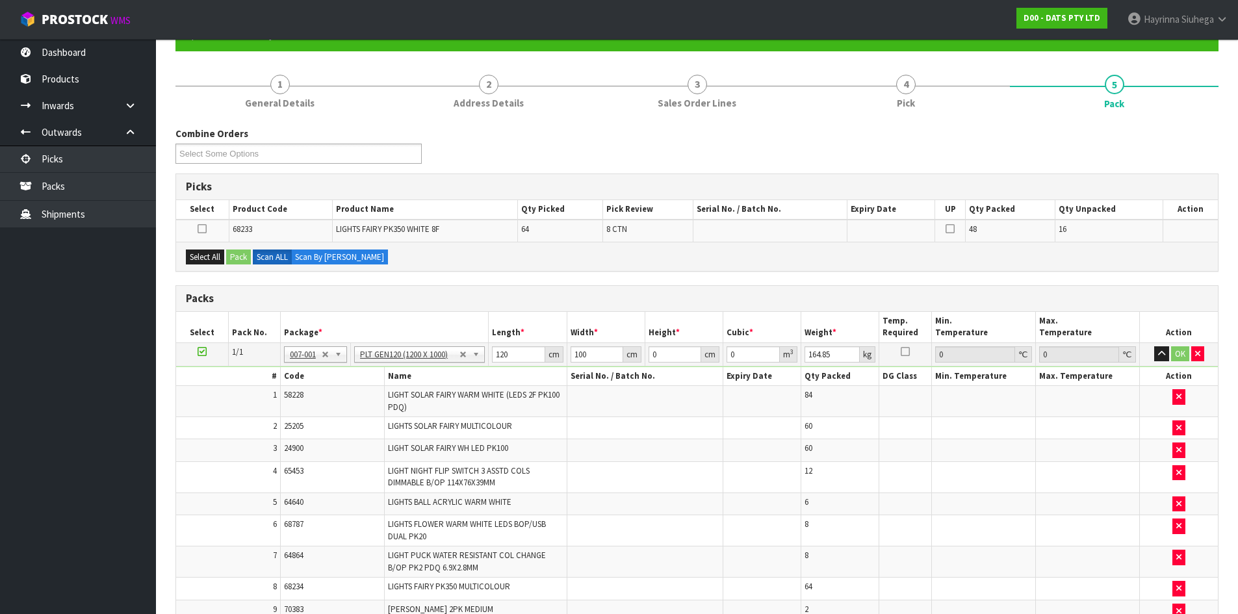
scroll to position [205, 0]
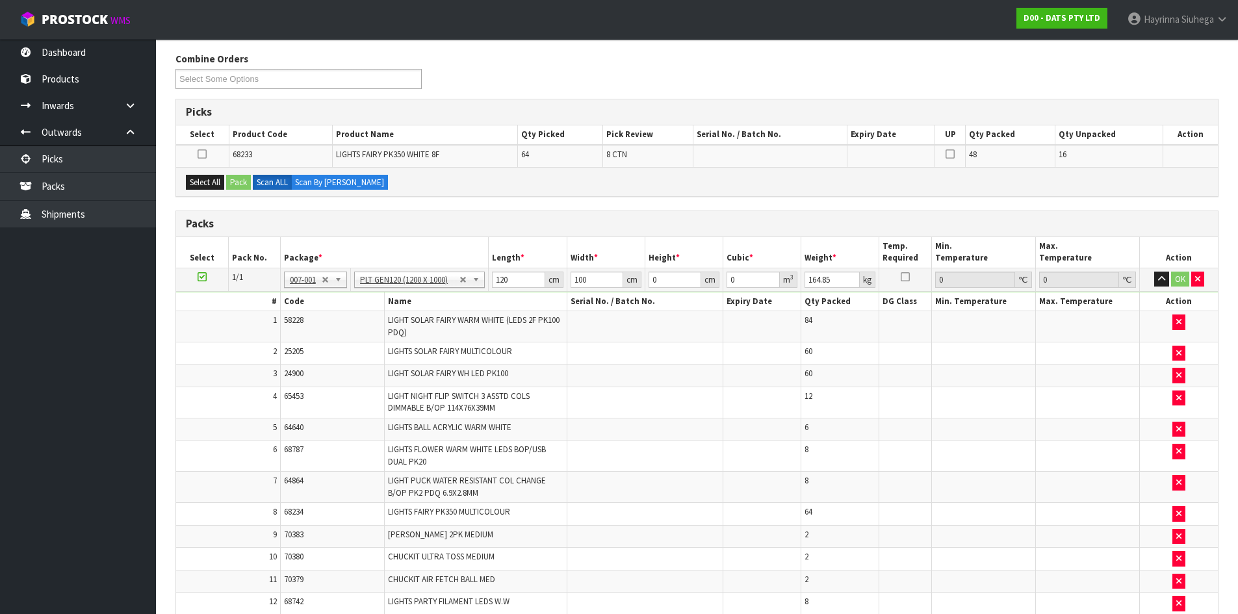
click at [448, 203] on div "Combine Orders D00-ORD0015696 D00-ORD0015698 D00-ORD0015699 D00-ORD0015701 D00-…" at bounding box center [696, 523] width 1043 height 942
